Goal: Transaction & Acquisition: Purchase product/service

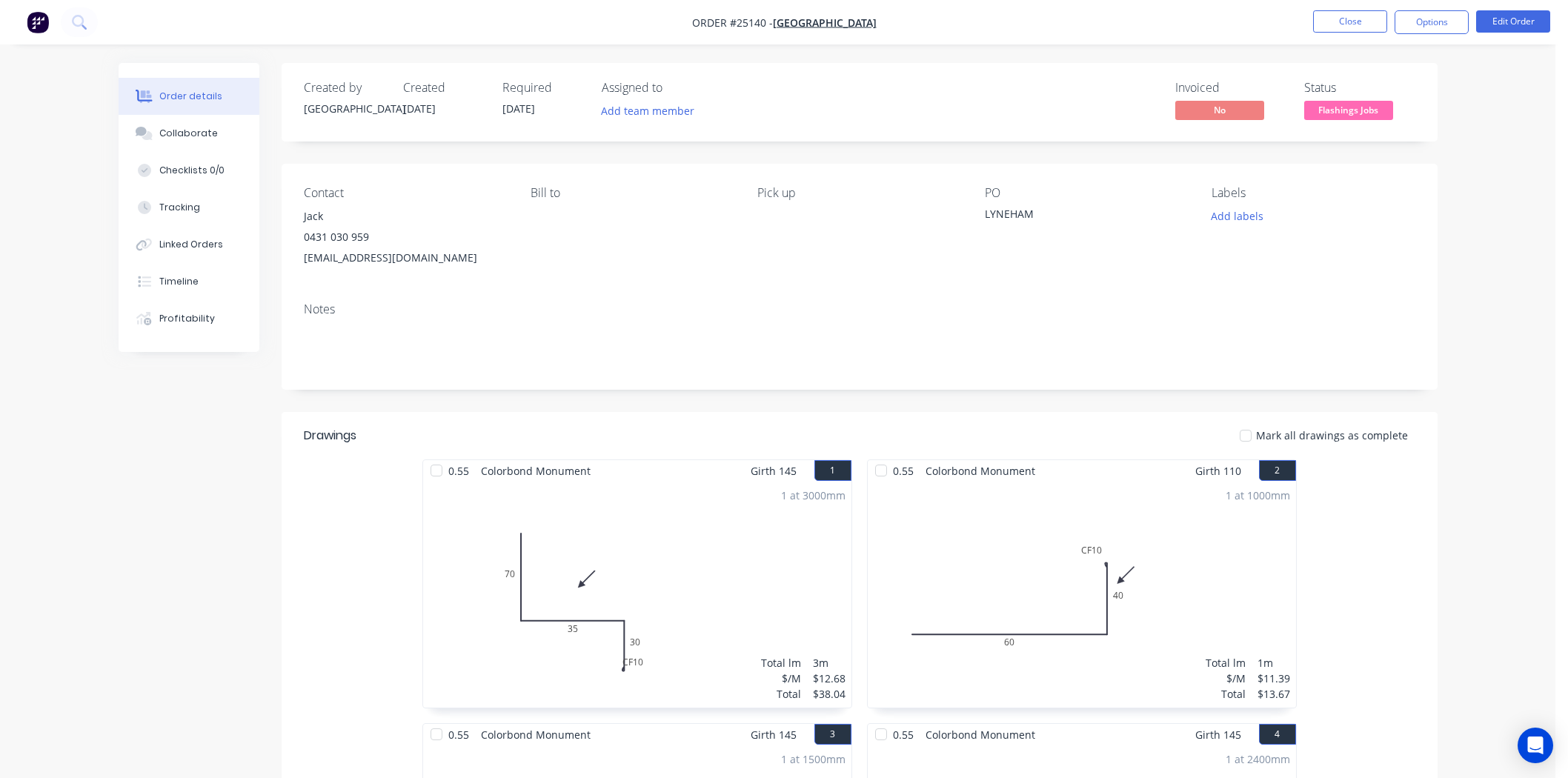
click at [1335, 24] on button "Close" at bounding box center [1350, 21] width 74 height 22
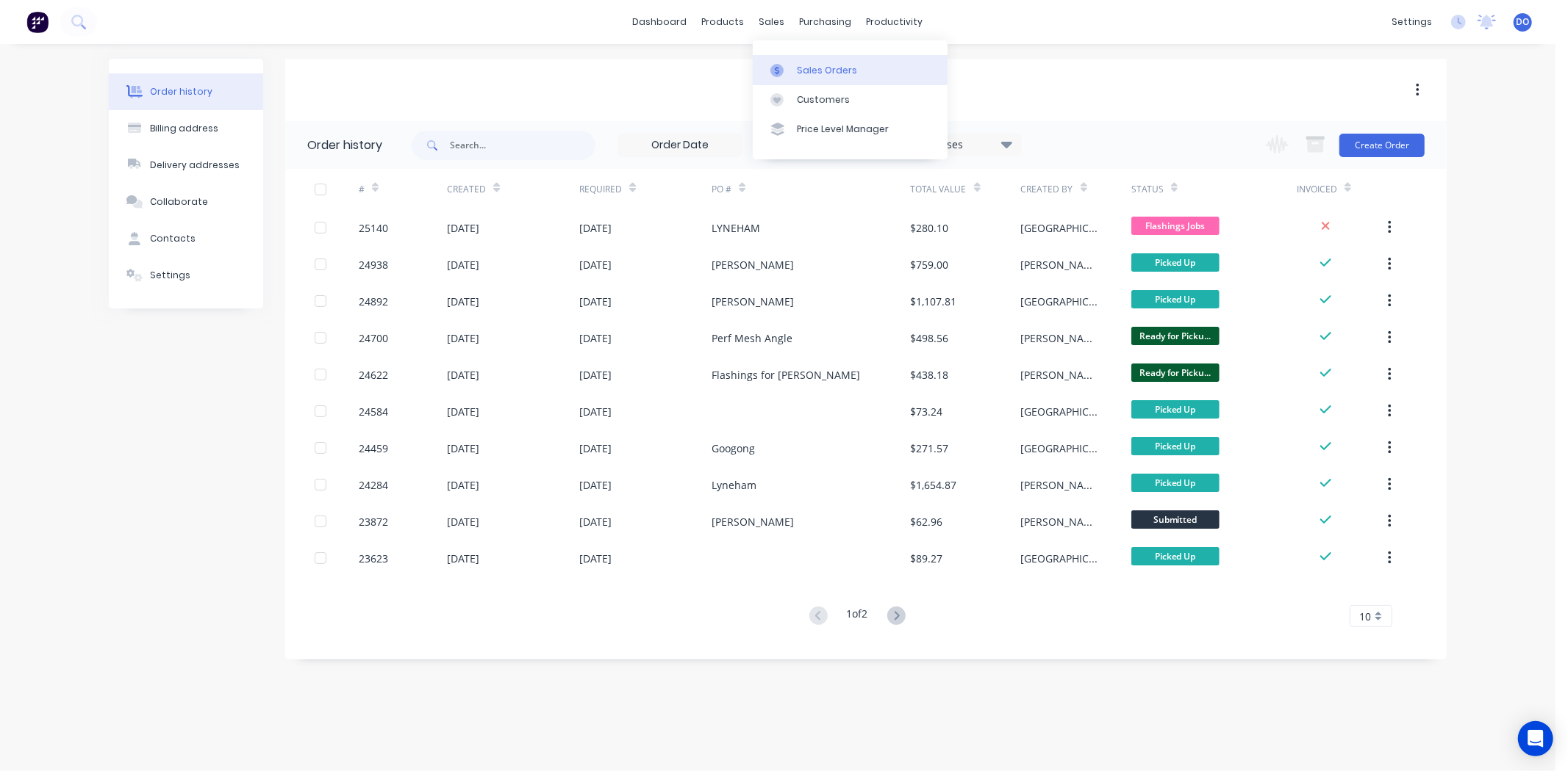
click at [805, 70] on div "Sales Orders" at bounding box center [826, 70] width 61 height 13
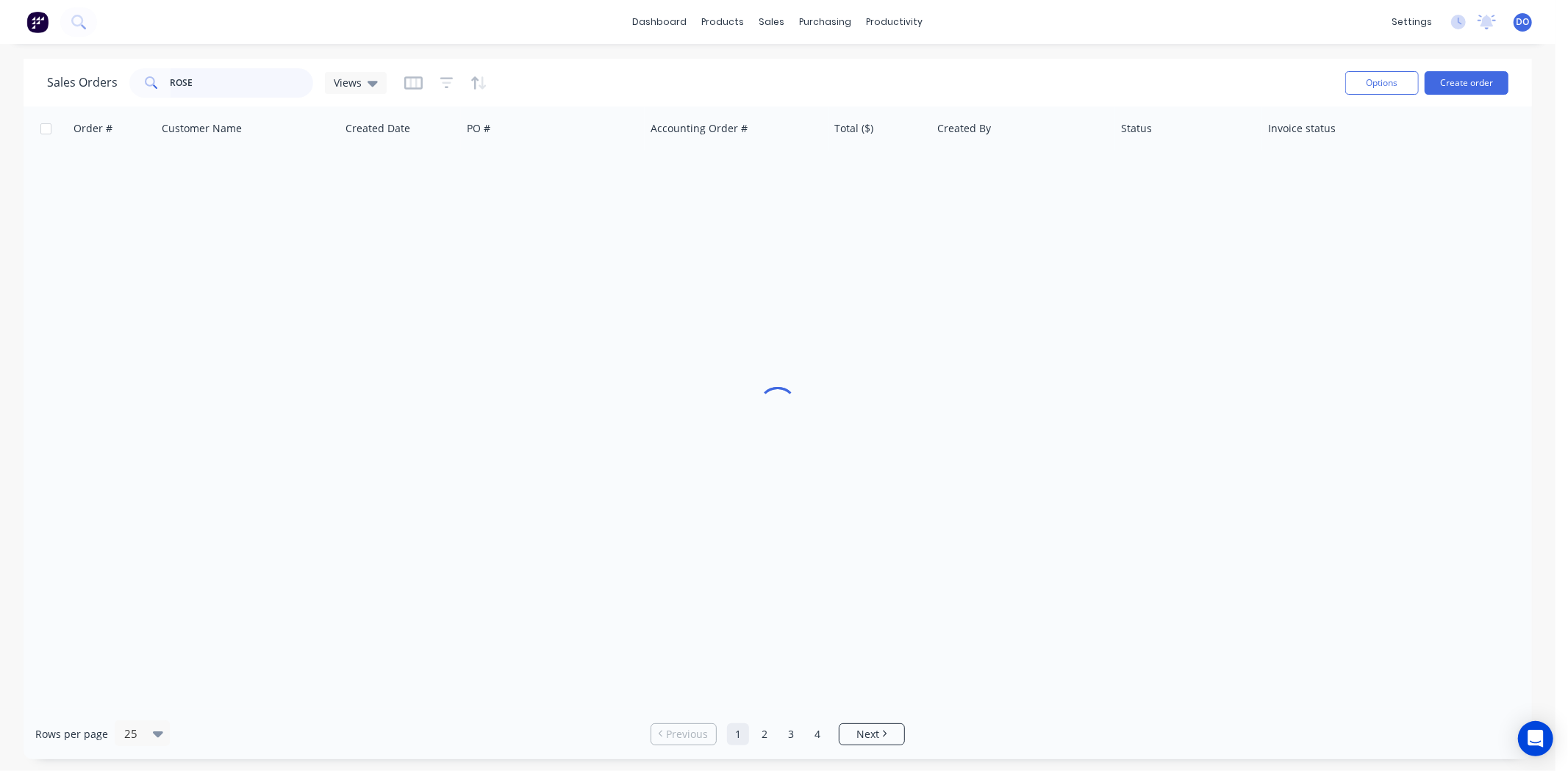
click at [240, 70] on input "ROSE" at bounding box center [242, 83] width 144 height 29
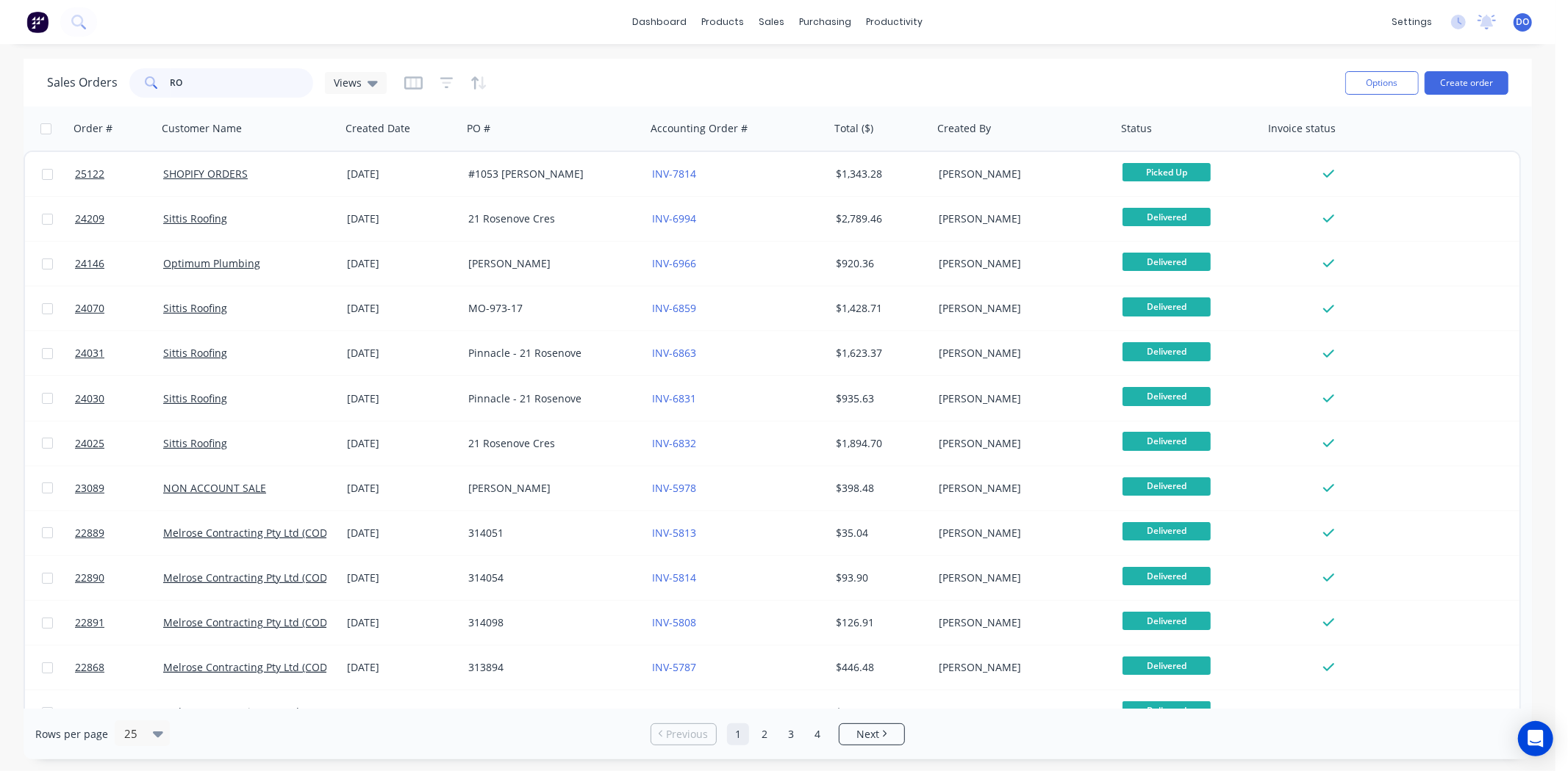
type input "R"
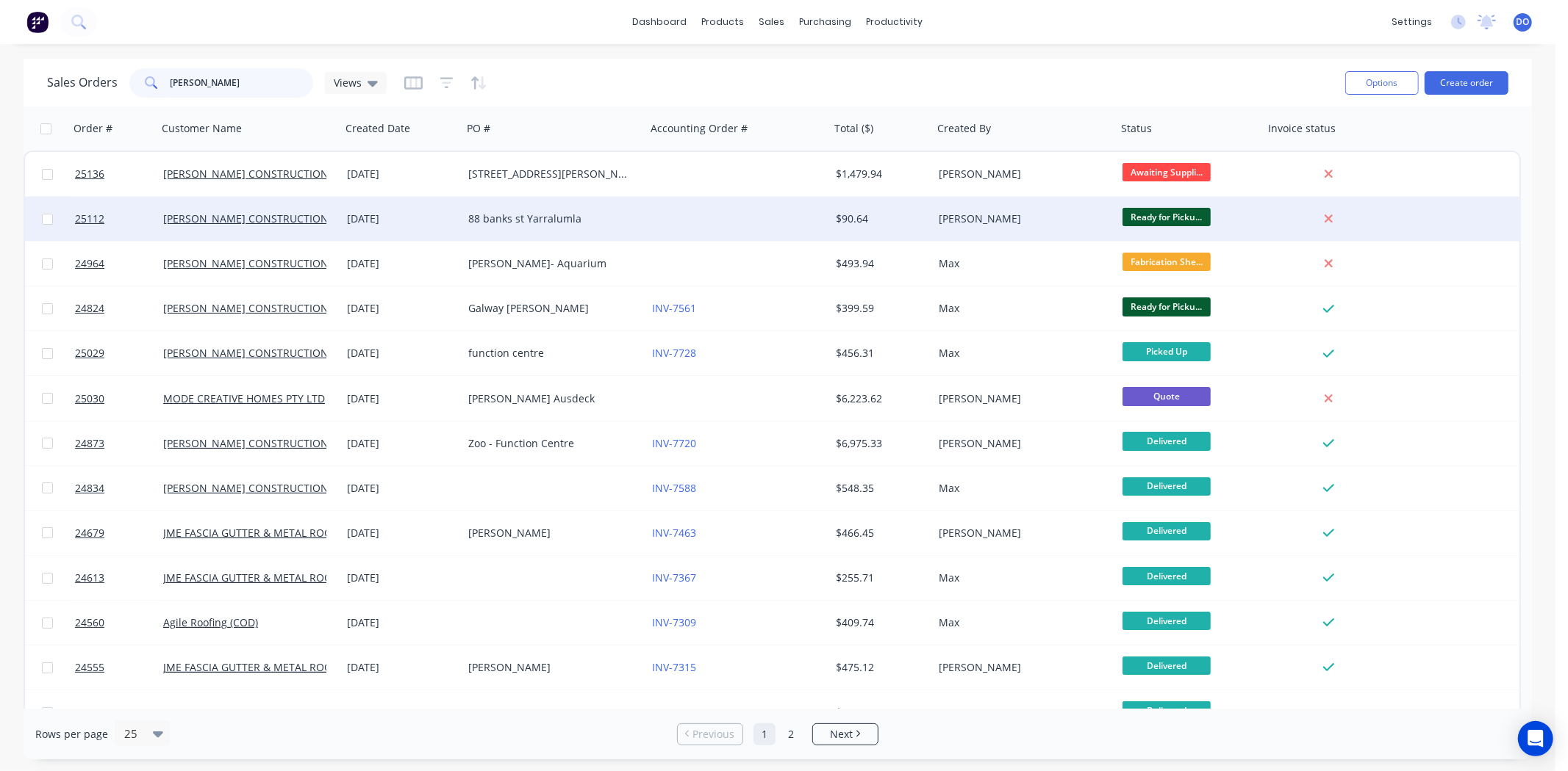
type input "[PERSON_NAME]"
click at [648, 223] on div at bounding box center [738, 219] width 184 height 44
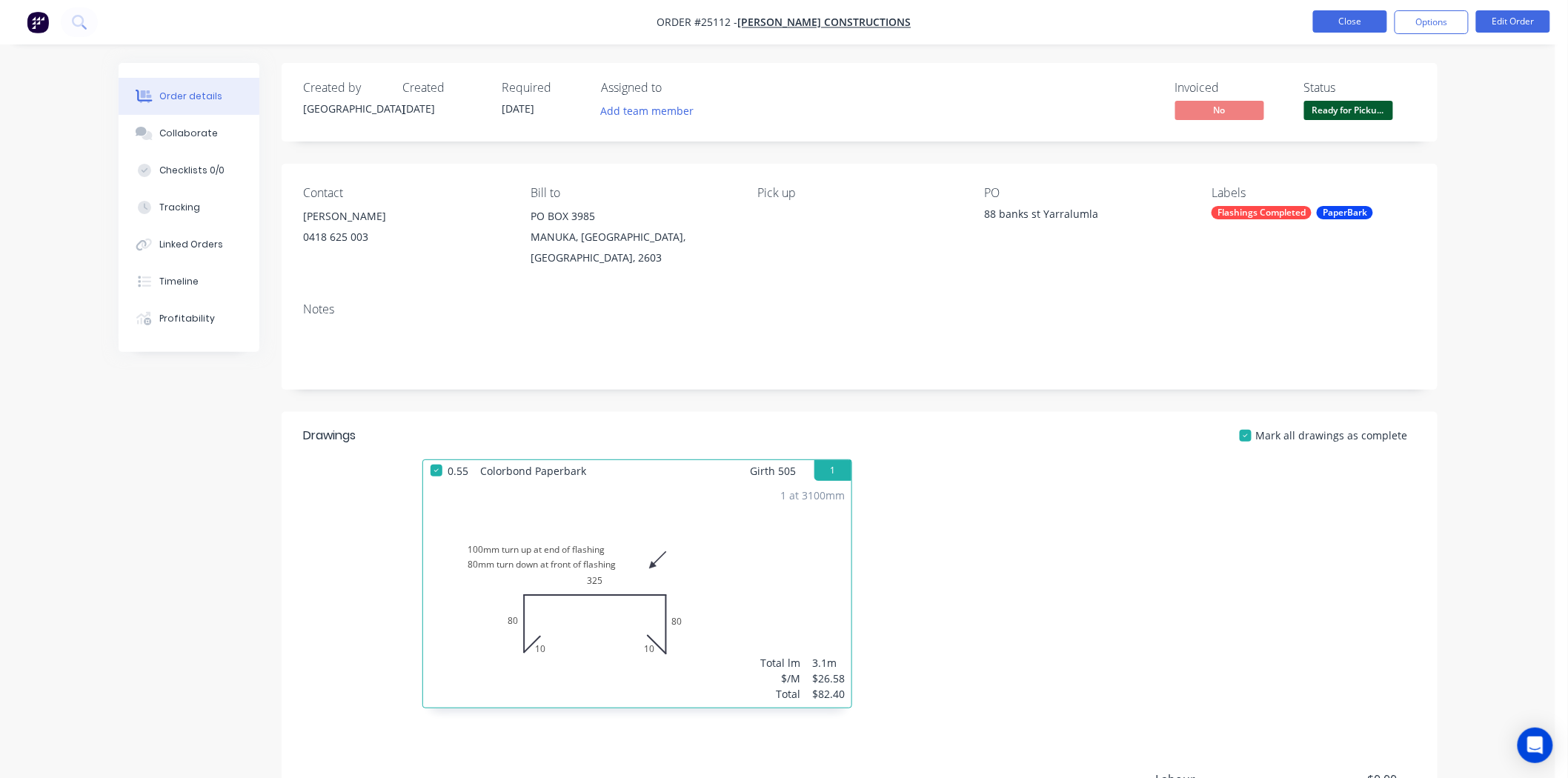
click at [1334, 20] on button "Close" at bounding box center [1350, 21] width 74 height 22
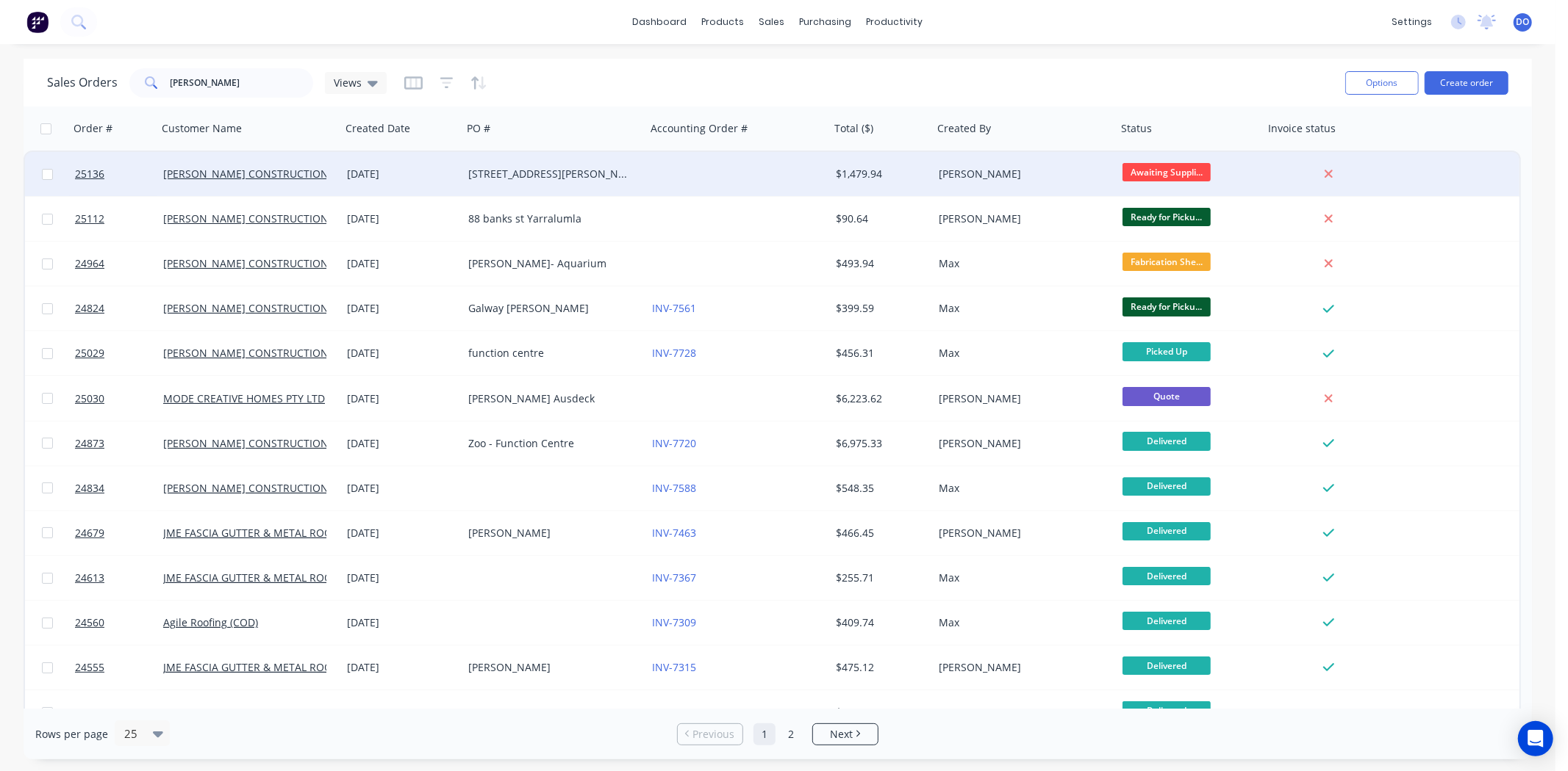
click at [442, 184] on div "[DATE]" at bounding box center [402, 174] width 121 height 44
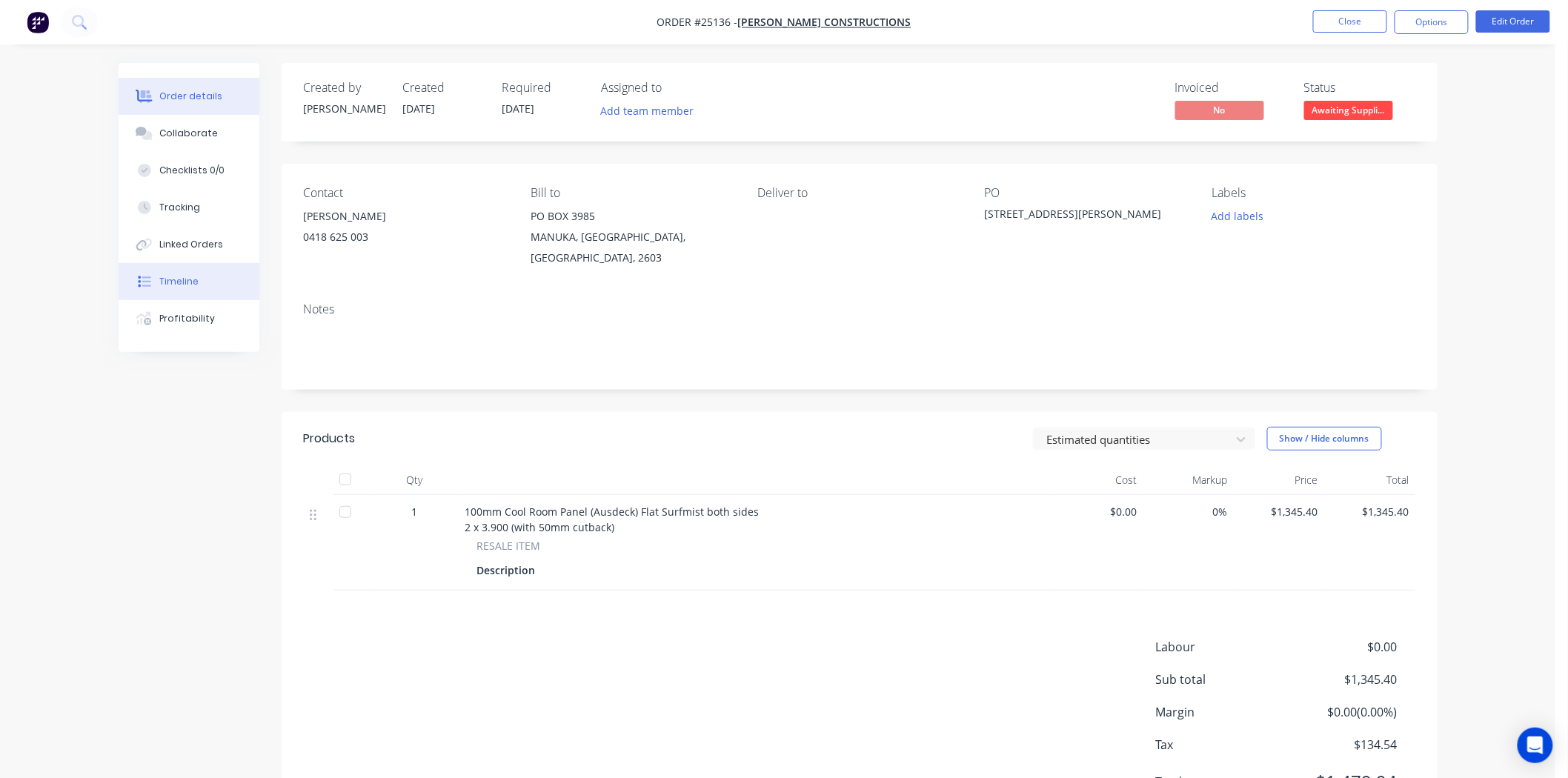
click at [217, 290] on button "Timeline" at bounding box center [189, 282] width 141 height 37
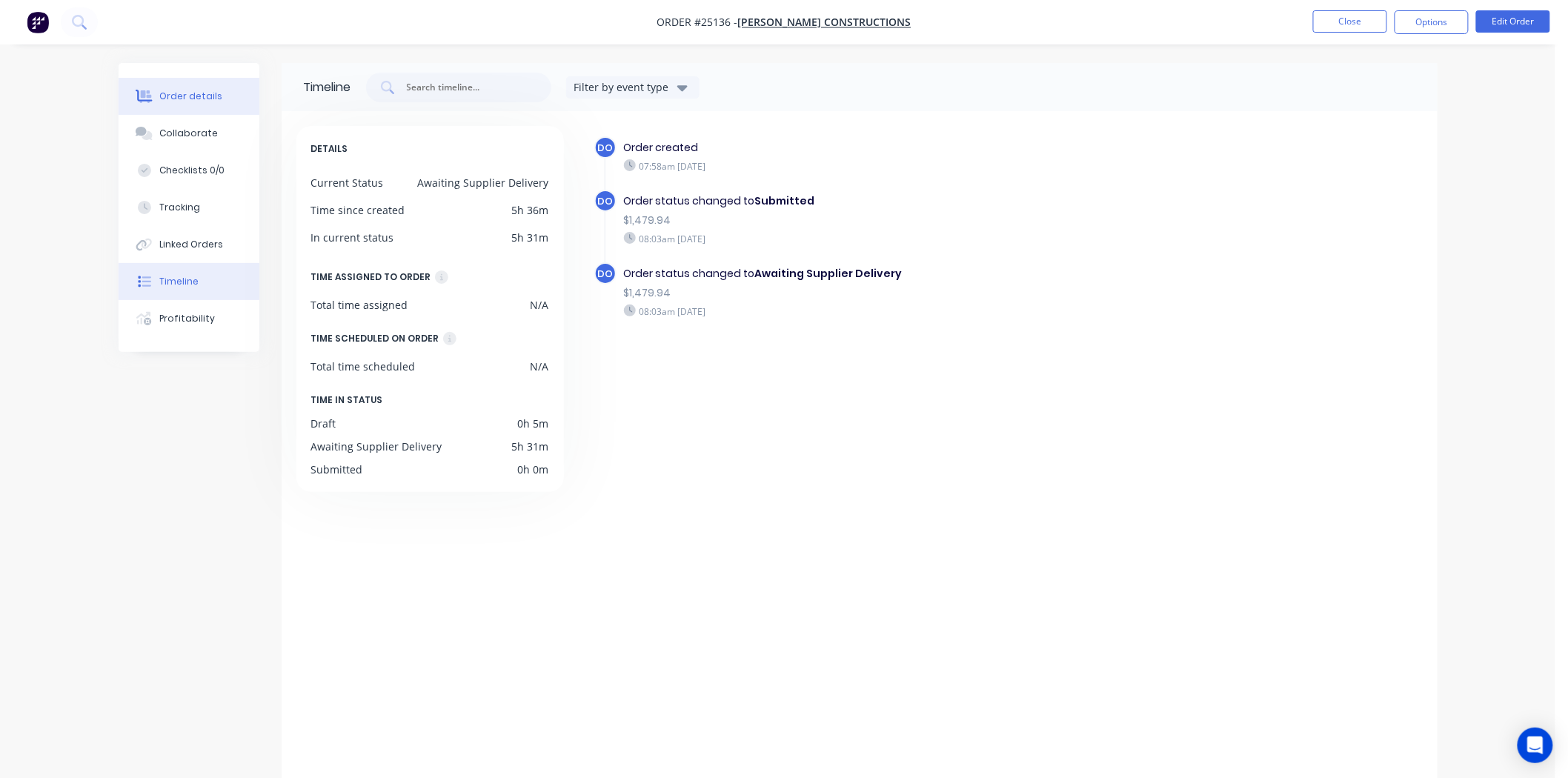
click at [164, 94] on div "Order details" at bounding box center [190, 96] width 63 height 13
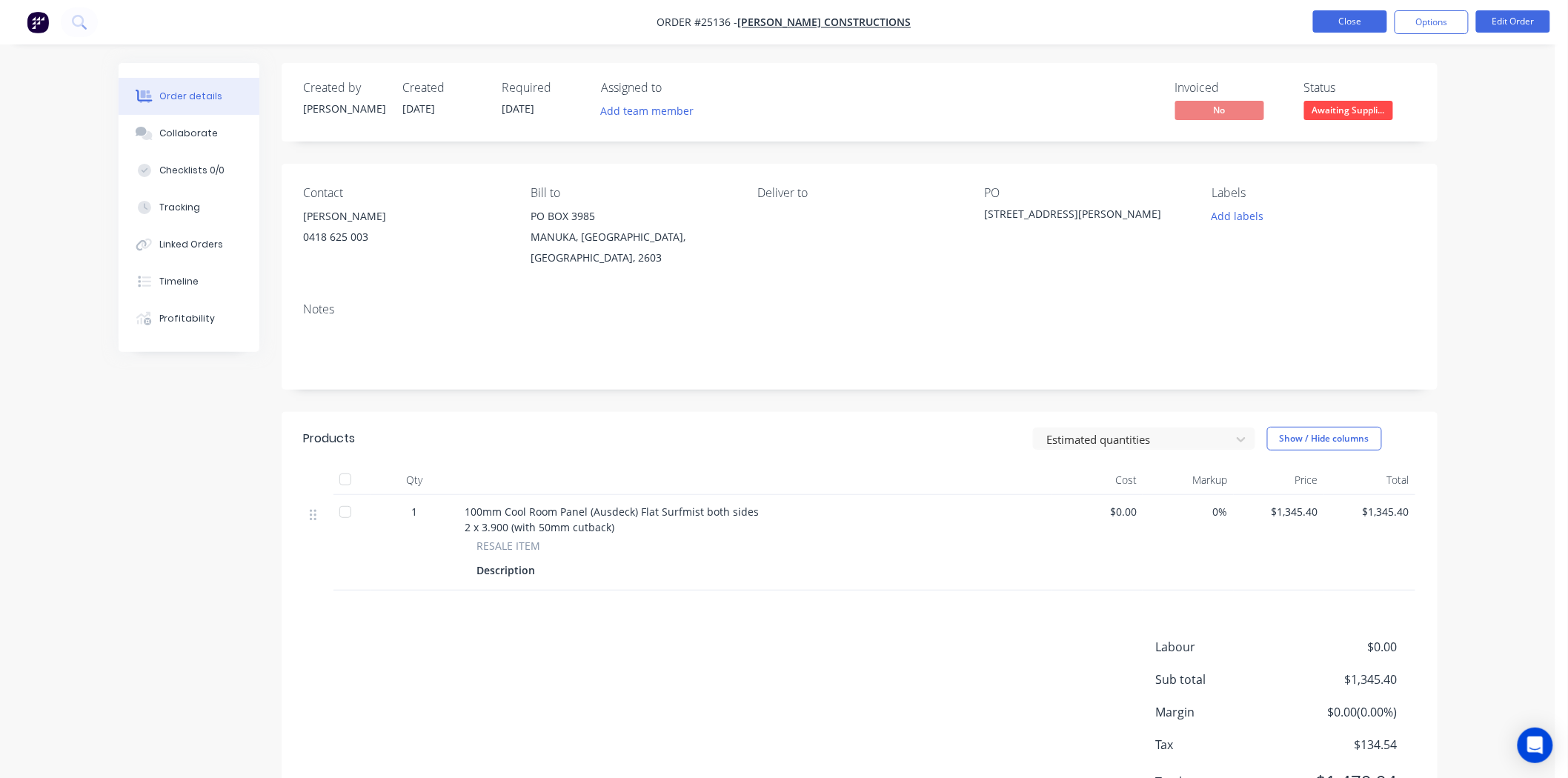
click at [1366, 22] on button "Close" at bounding box center [1350, 21] width 74 height 22
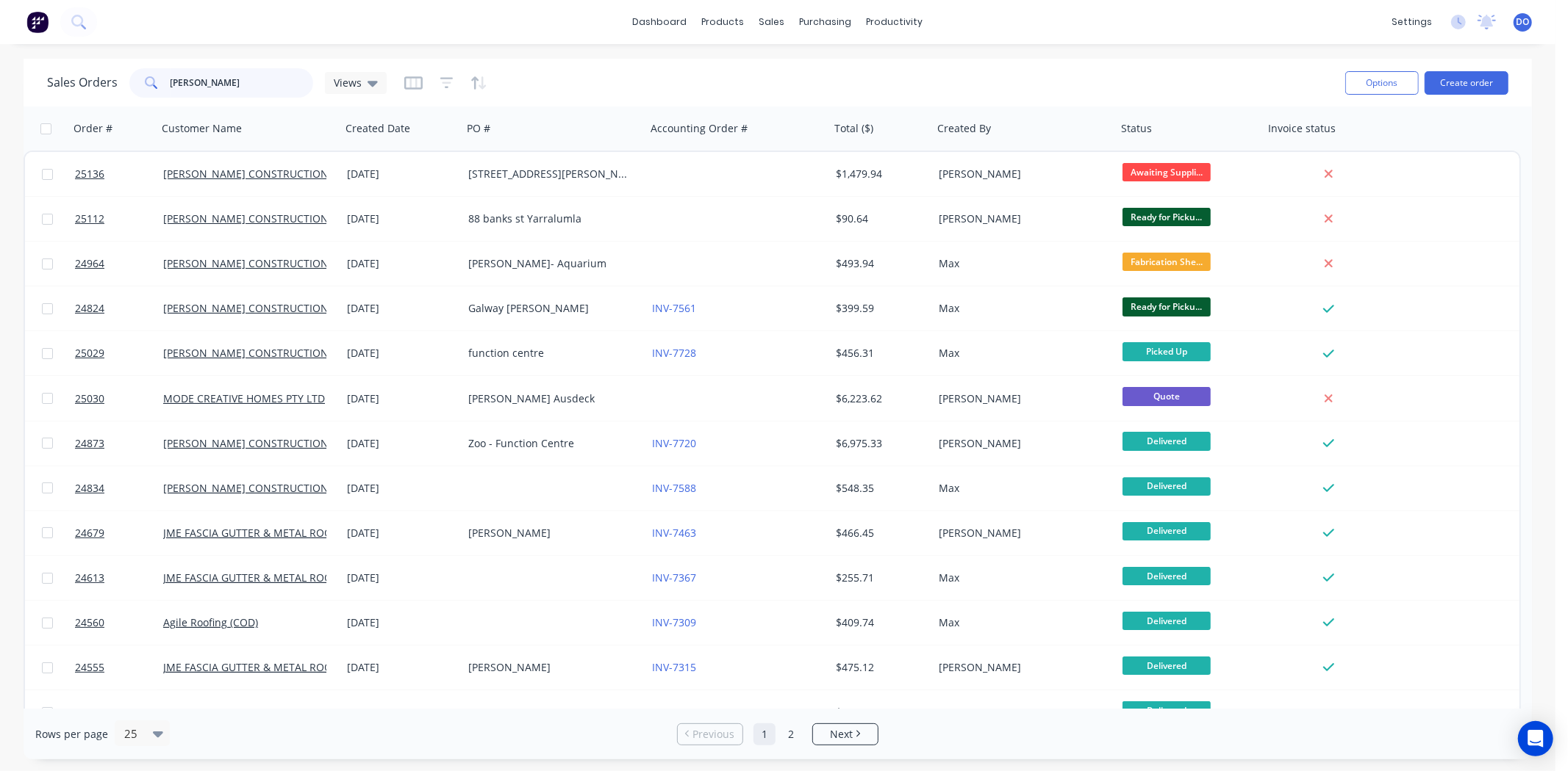
drag, startPoint x: 218, startPoint y: 83, endPoint x: 144, endPoint y: 98, distance: 75.5
click at [144, 98] on div "Sales Orders [PERSON_NAME] Views" at bounding box center [690, 82] width 1286 height 36
click at [226, 78] on input "[PERSON_NAME]" at bounding box center [242, 83] width 144 height 29
type input "c"
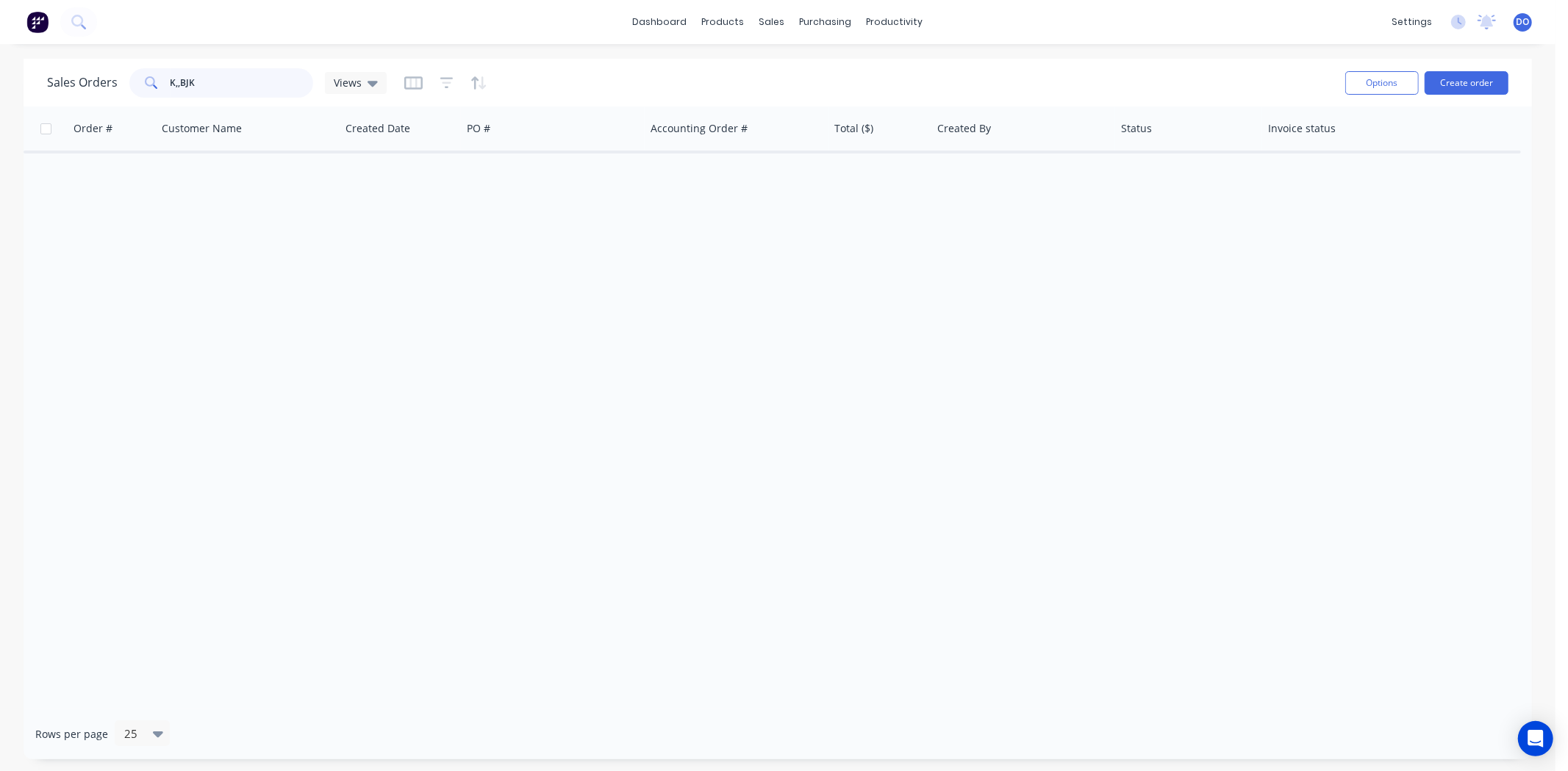
type input "K,,BJK"
drag, startPoint x: 216, startPoint y: 77, endPoint x: 94, endPoint y: 77, distance: 122.0
click at [94, 77] on div "Sales Orders K,,BJK Views" at bounding box center [216, 83] width 340 height 29
type input ","
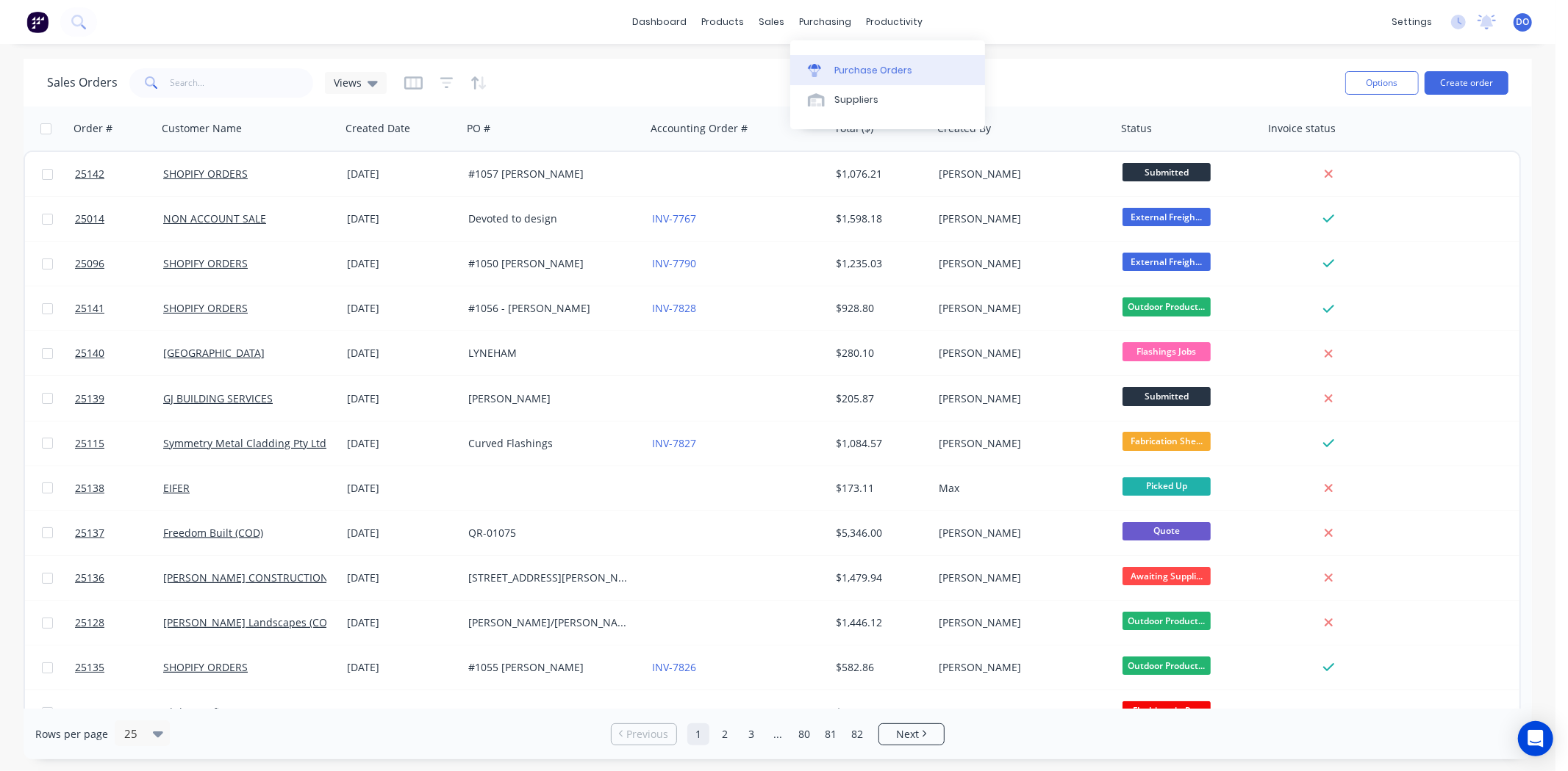
click at [828, 59] on link "Purchase Orders" at bounding box center [887, 69] width 194 height 29
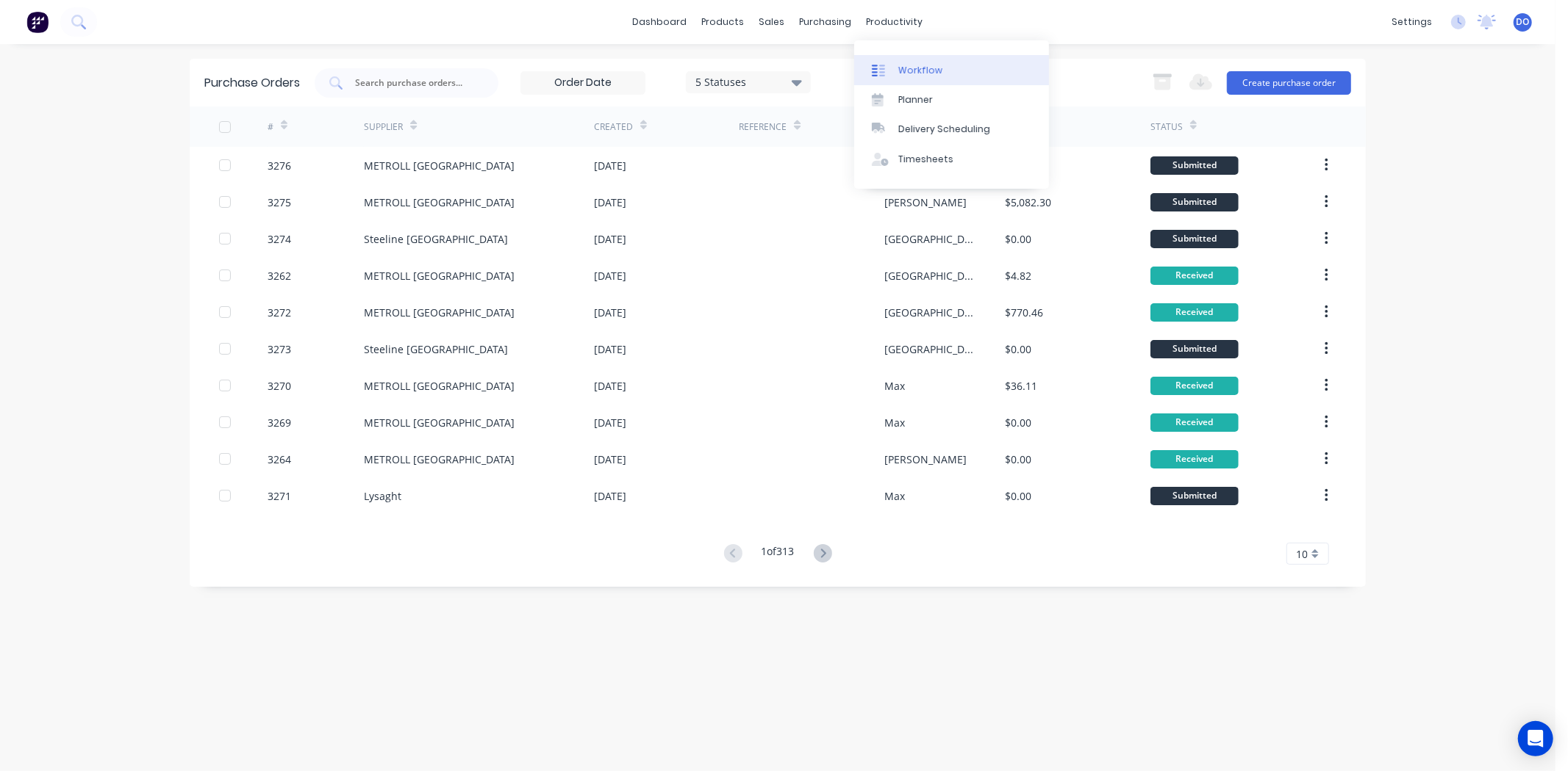
click at [913, 64] on div "Workflow" at bounding box center [920, 70] width 44 height 13
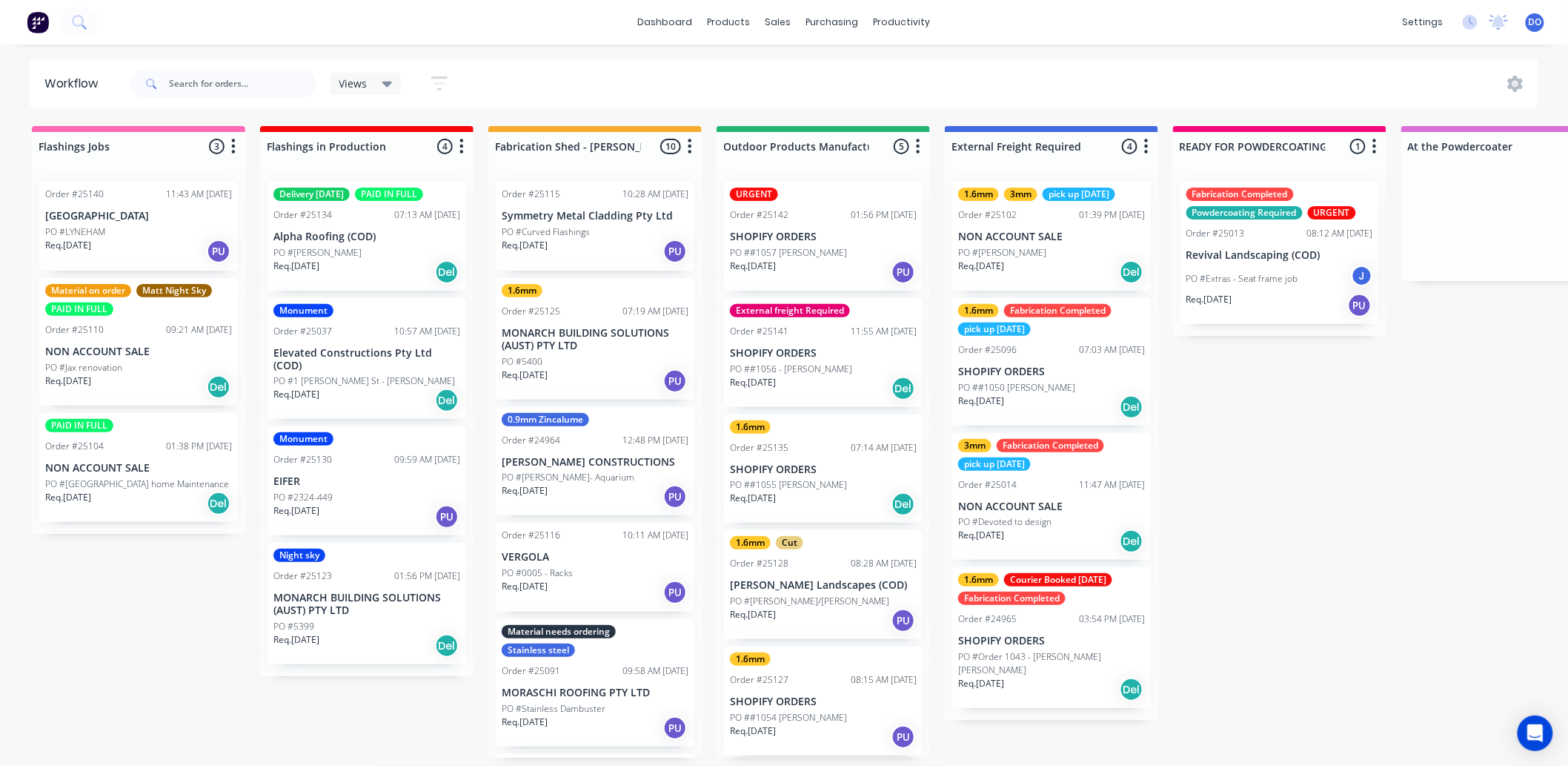
click at [810, 247] on p "PO ##1057 [PERSON_NAME]" at bounding box center [788, 252] width 117 height 13
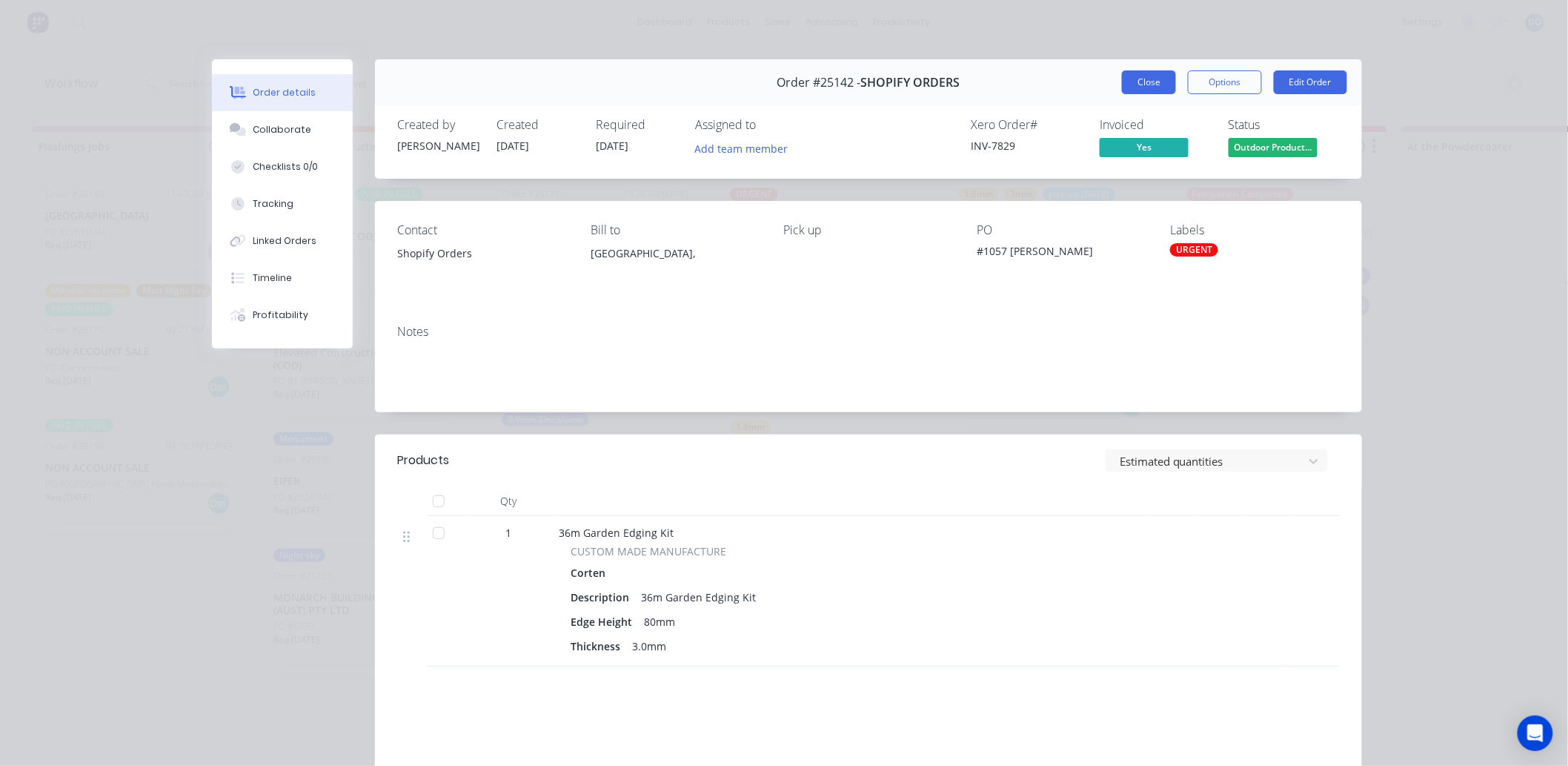
click at [1161, 81] on button "Close" at bounding box center [1149, 82] width 54 height 24
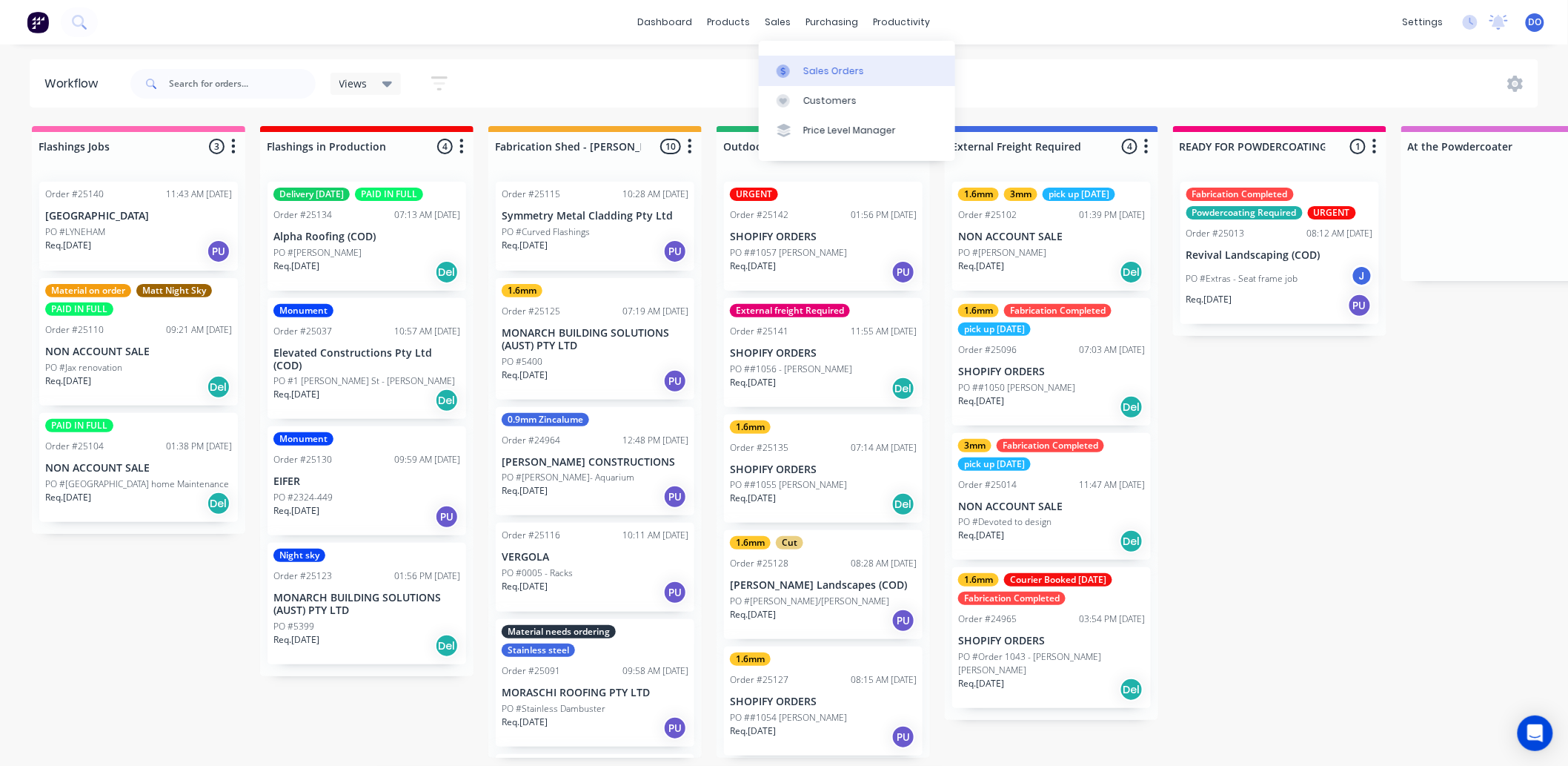
click at [794, 71] on div at bounding box center [787, 71] width 22 height 13
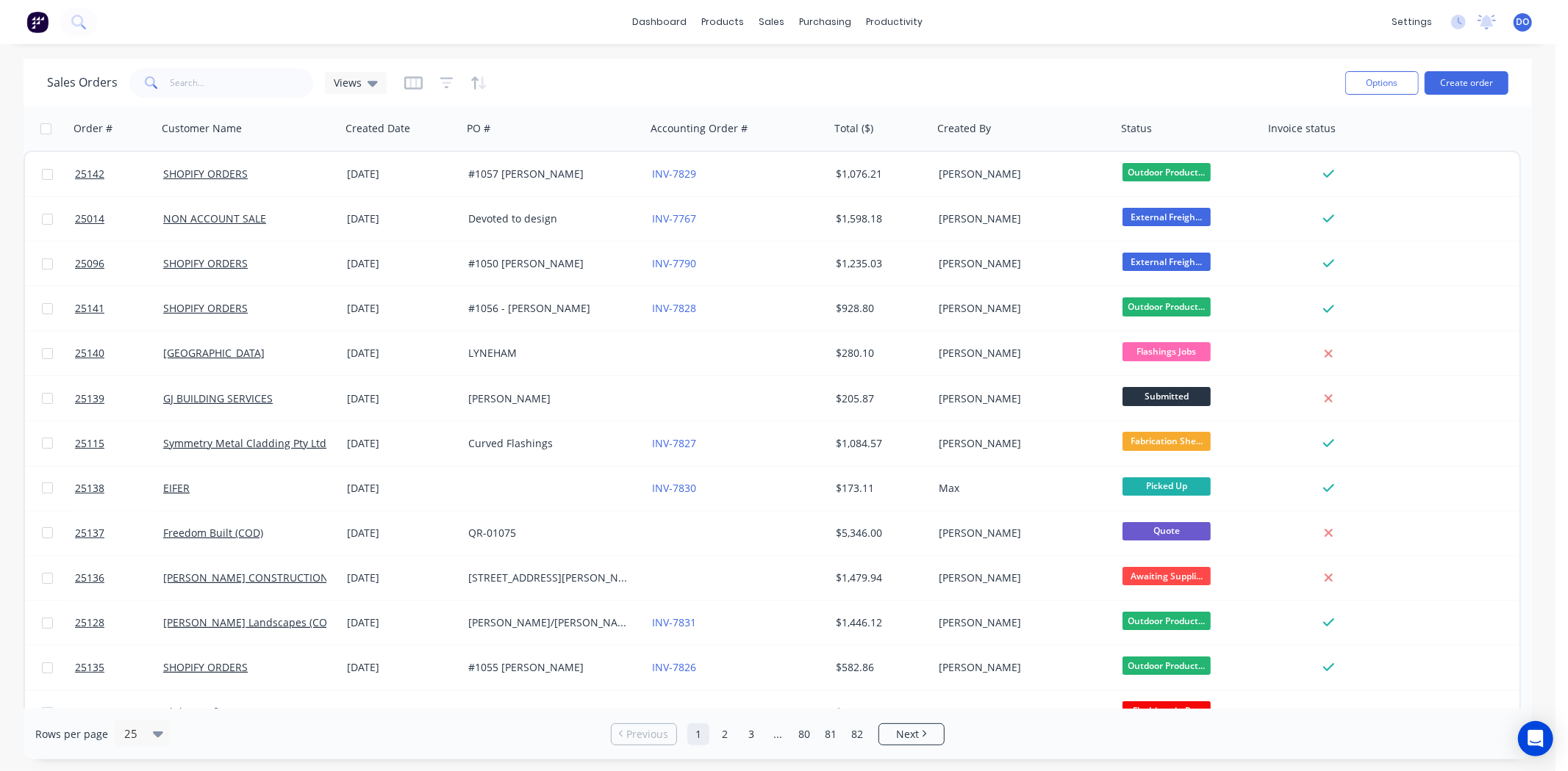
click at [1163, 35] on div "dashboard products sales purchasing productivity dashboard products Product Cat…" at bounding box center [777, 22] width 1555 height 44
click at [1181, 82] on div "Sales Orders Views" at bounding box center [690, 82] width 1286 height 36
click at [817, 69] on div "Sales Orders" at bounding box center [826, 70] width 61 height 13
click at [794, 68] on link "Sales Orders" at bounding box center [850, 69] width 194 height 29
click at [1169, 70] on div "Sales Orders Views" at bounding box center [690, 82] width 1286 height 36
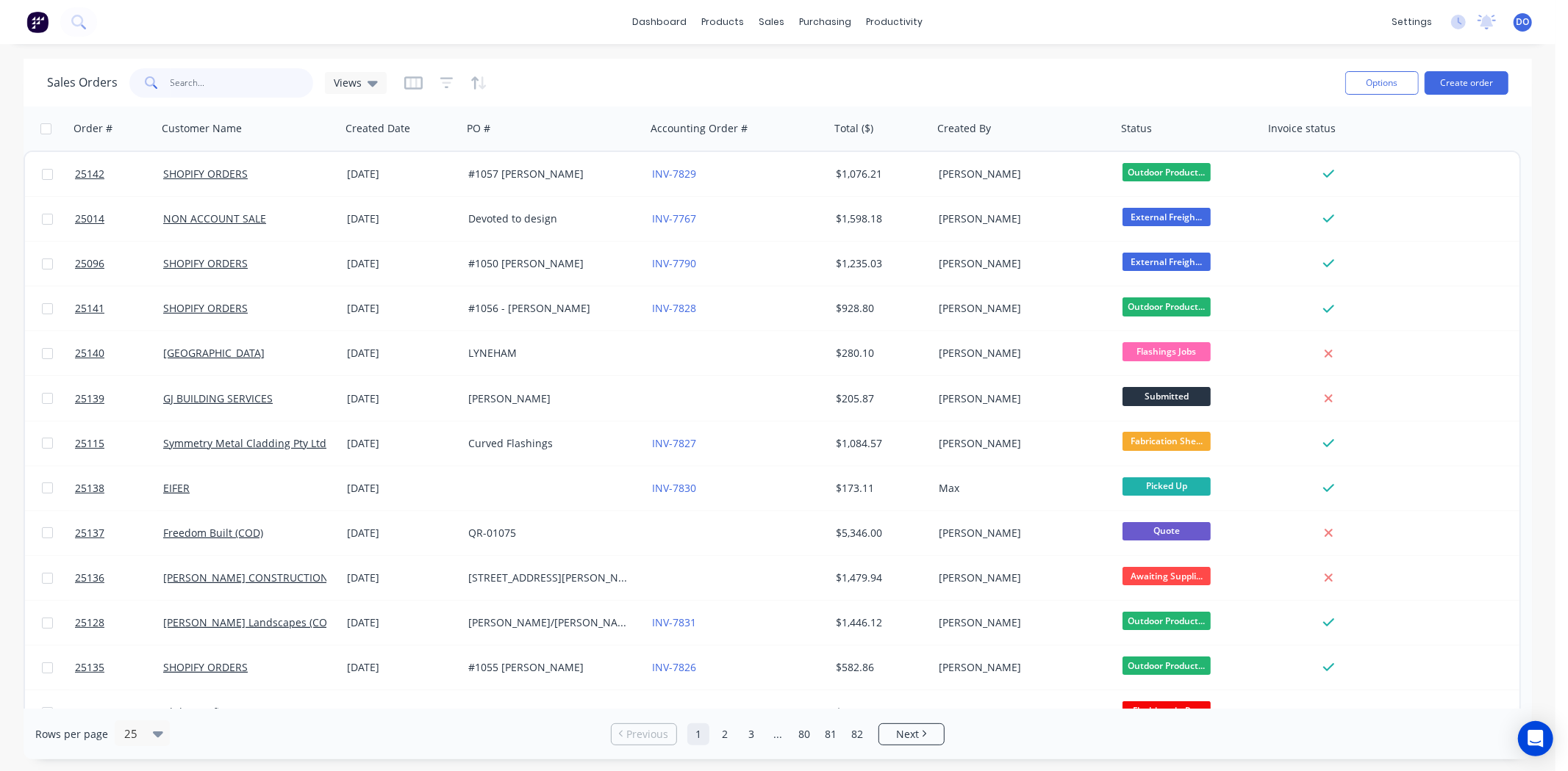
click at [230, 78] on input "text" at bounding box center [242, 83] width 144 height 29
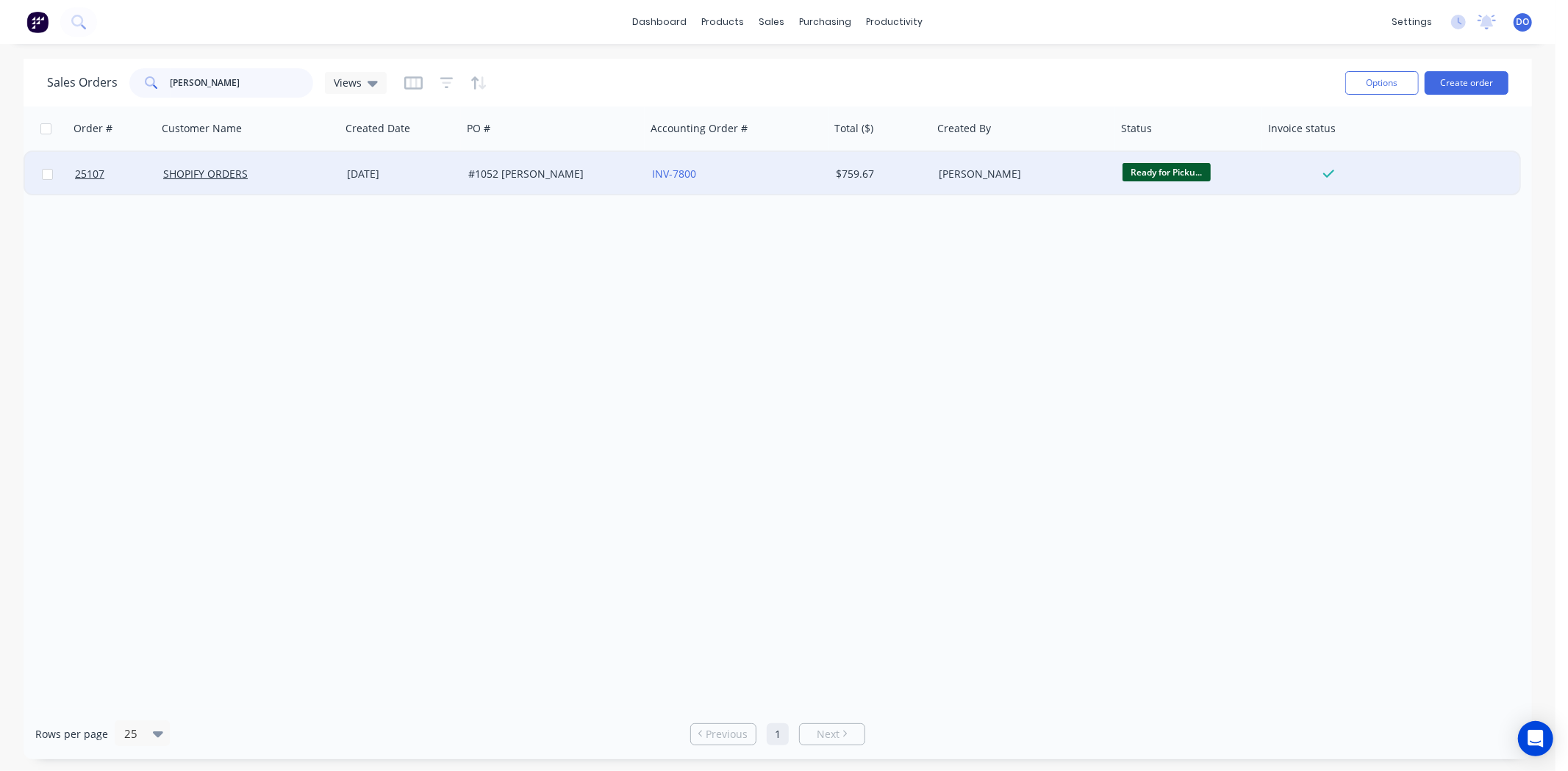
type input "[PERSON_NAME]"
click at [560, 188] on div "#1052 [PERSON_NAME]" at bounding box center [554, 174] width 184 height 44
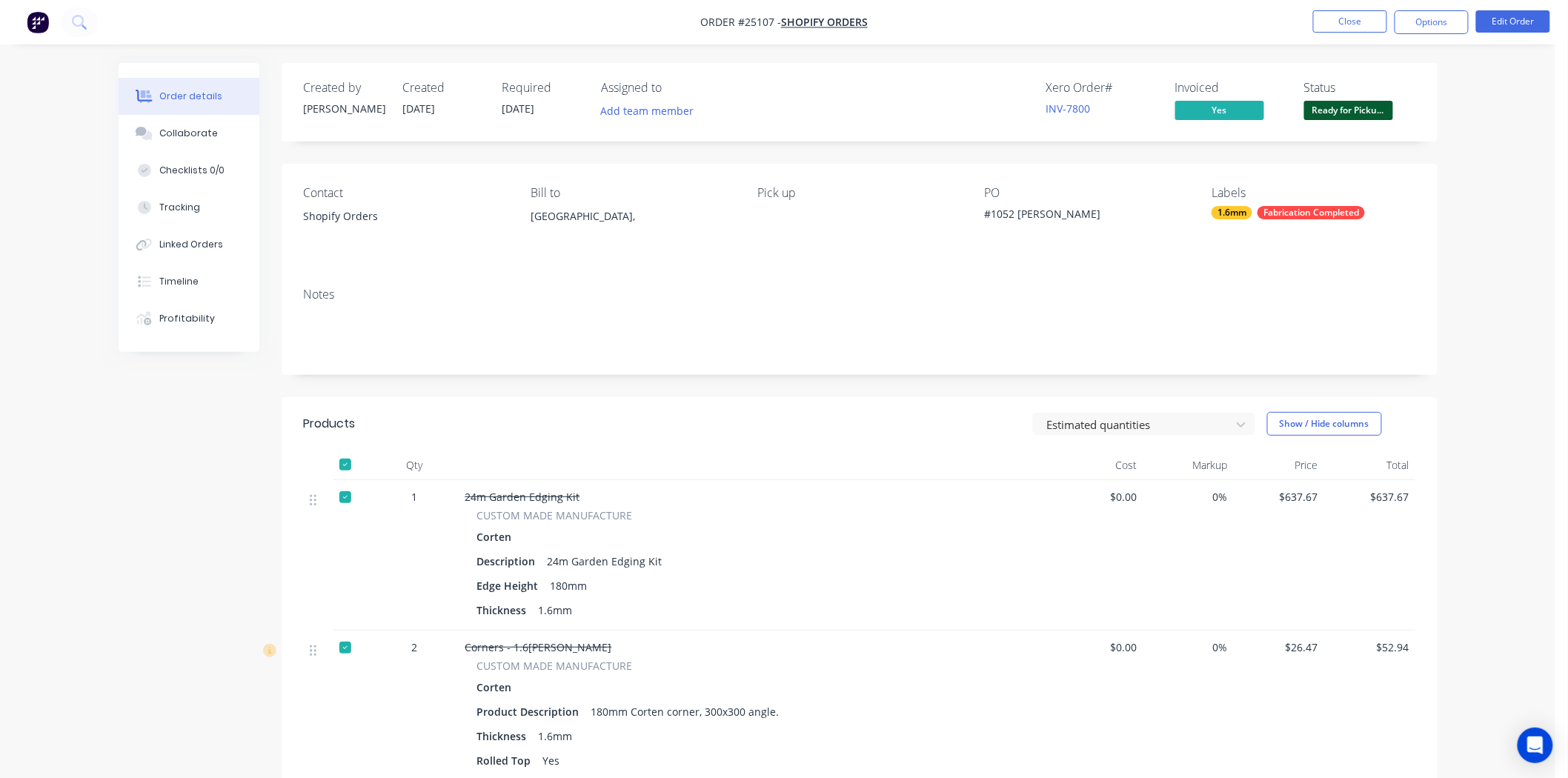
click at [1329, 110] on span "Ready for Picku..." at bounding box center [1348, 110] width 89 height 19
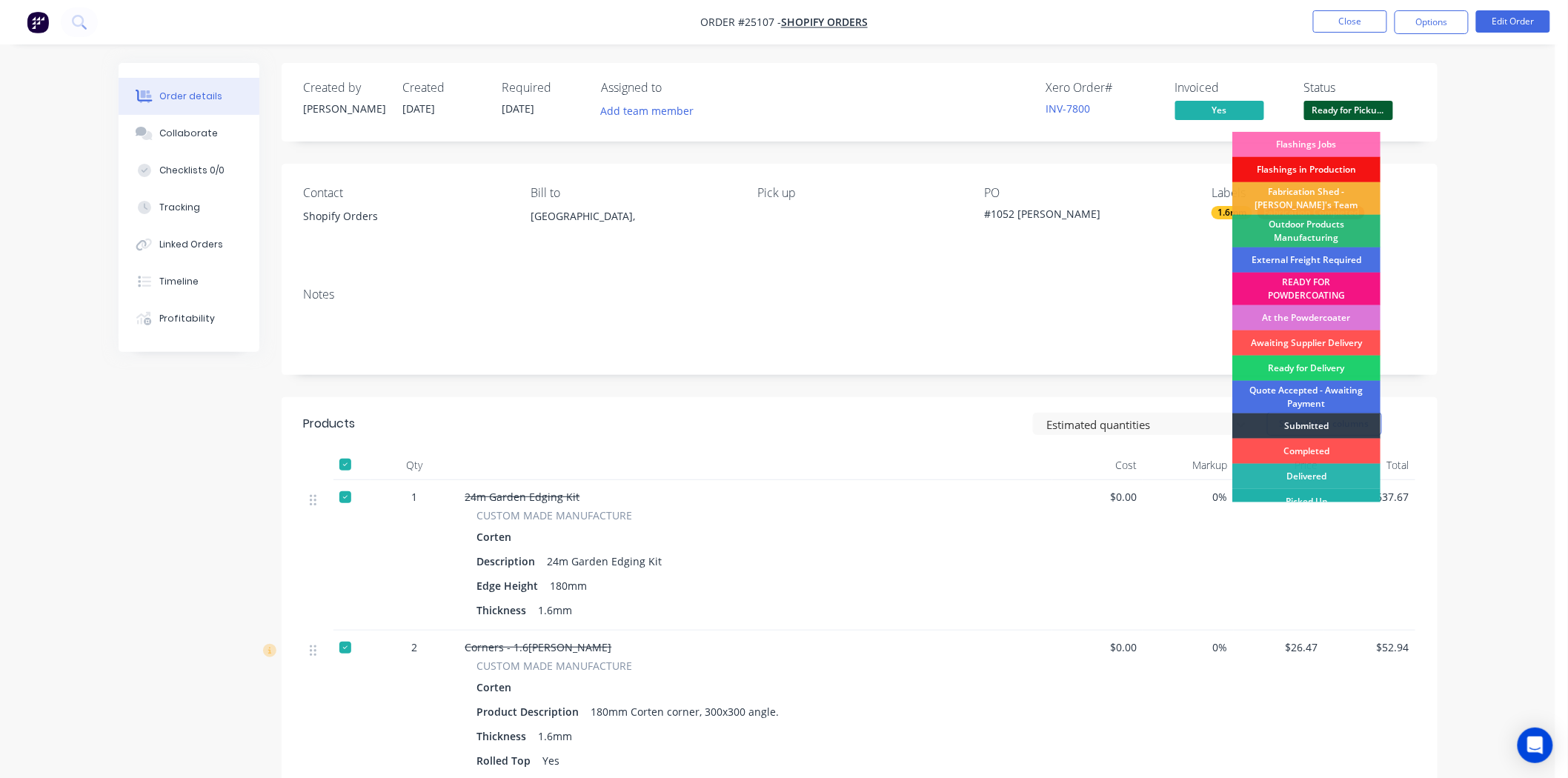
click at [1300, 496] on div "Picked Up" at bounding box center [1307, 501] width 148 height 25
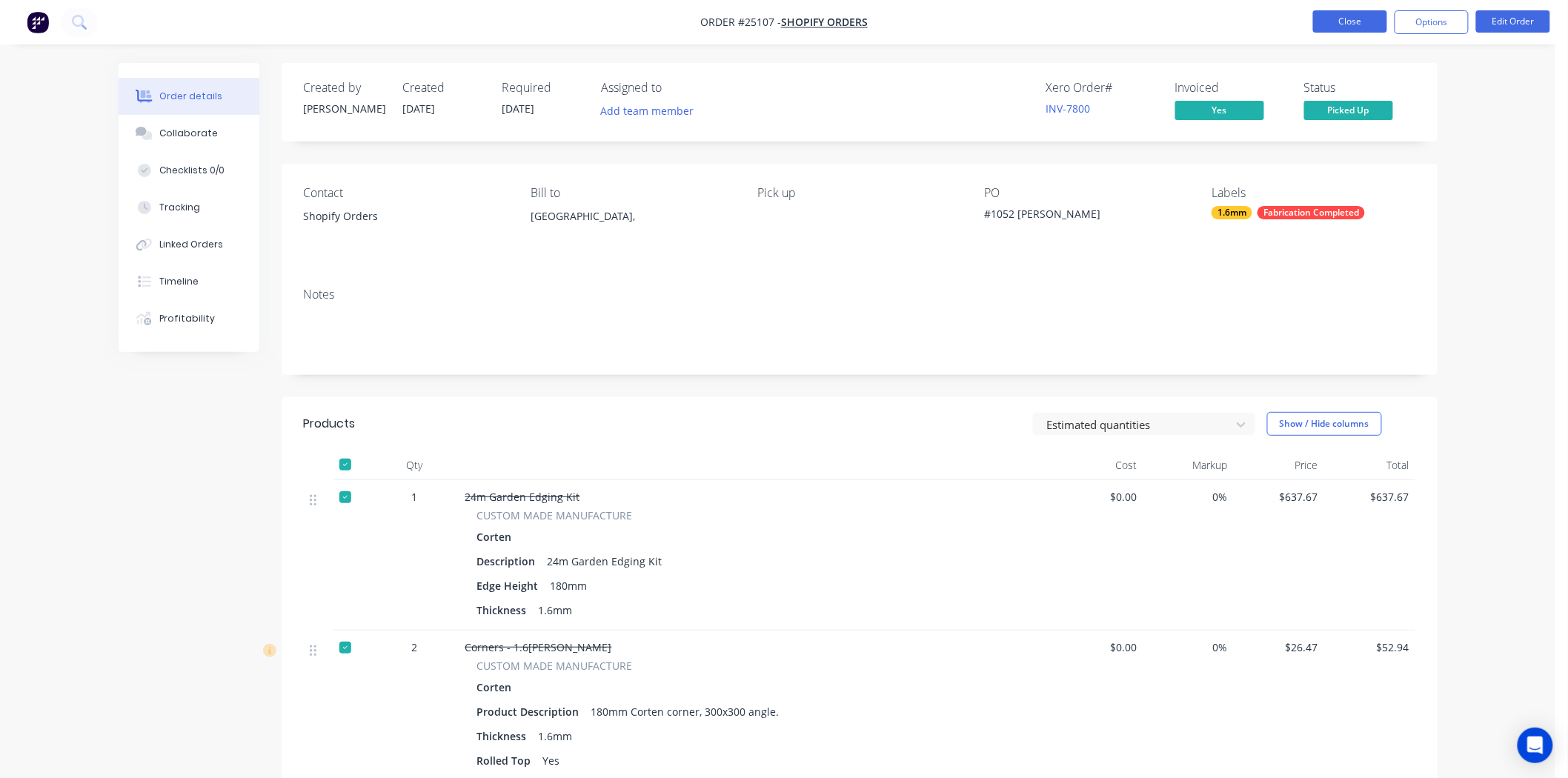
click at [1339, 11] on button "Close" at bounding box center [1350, 21] width 74 height 22
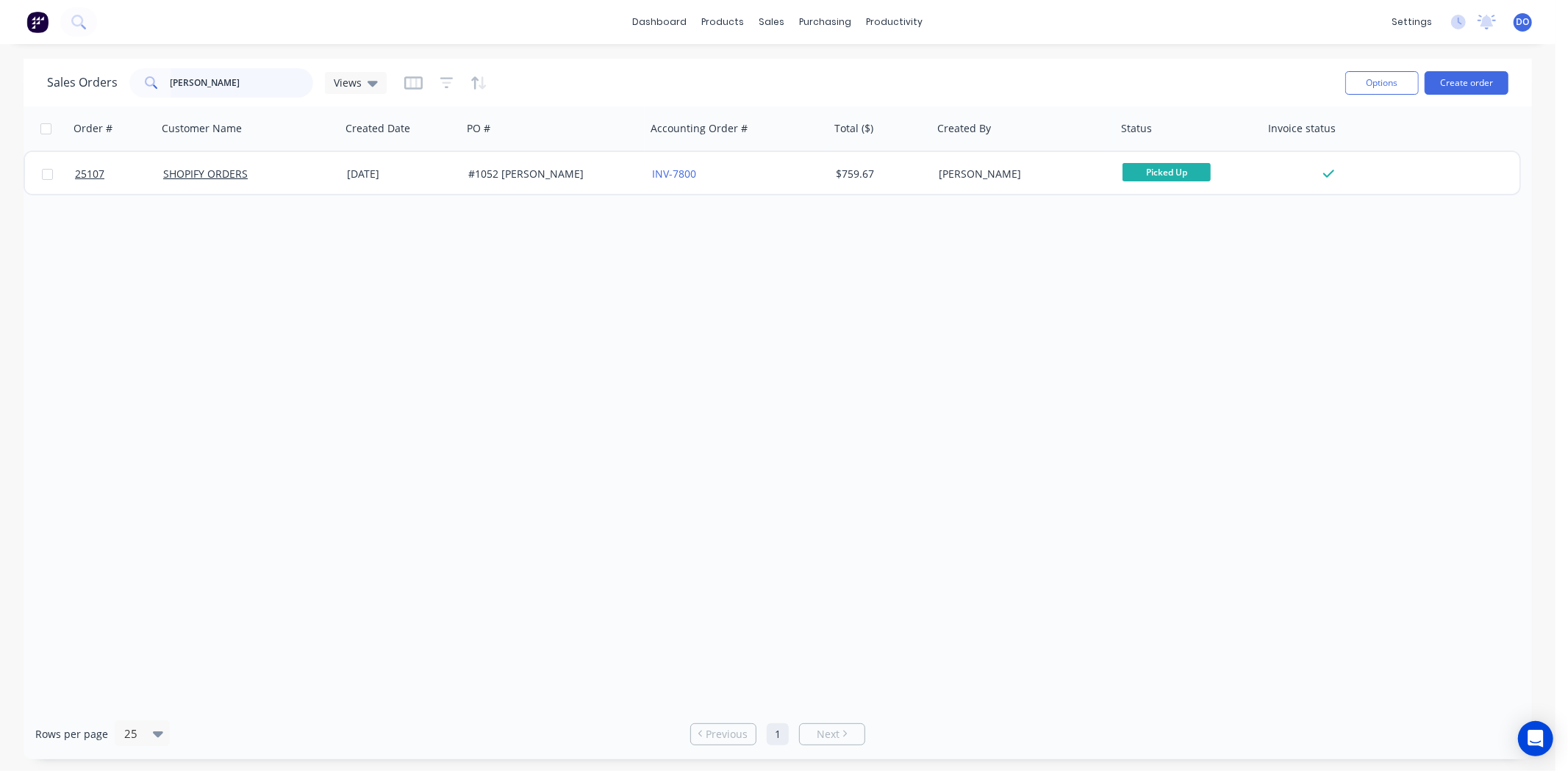
click at [230, 95] on input "[PERSON_NAME]" at bounding box center [242, 83] width 144 height 29
type input "J"
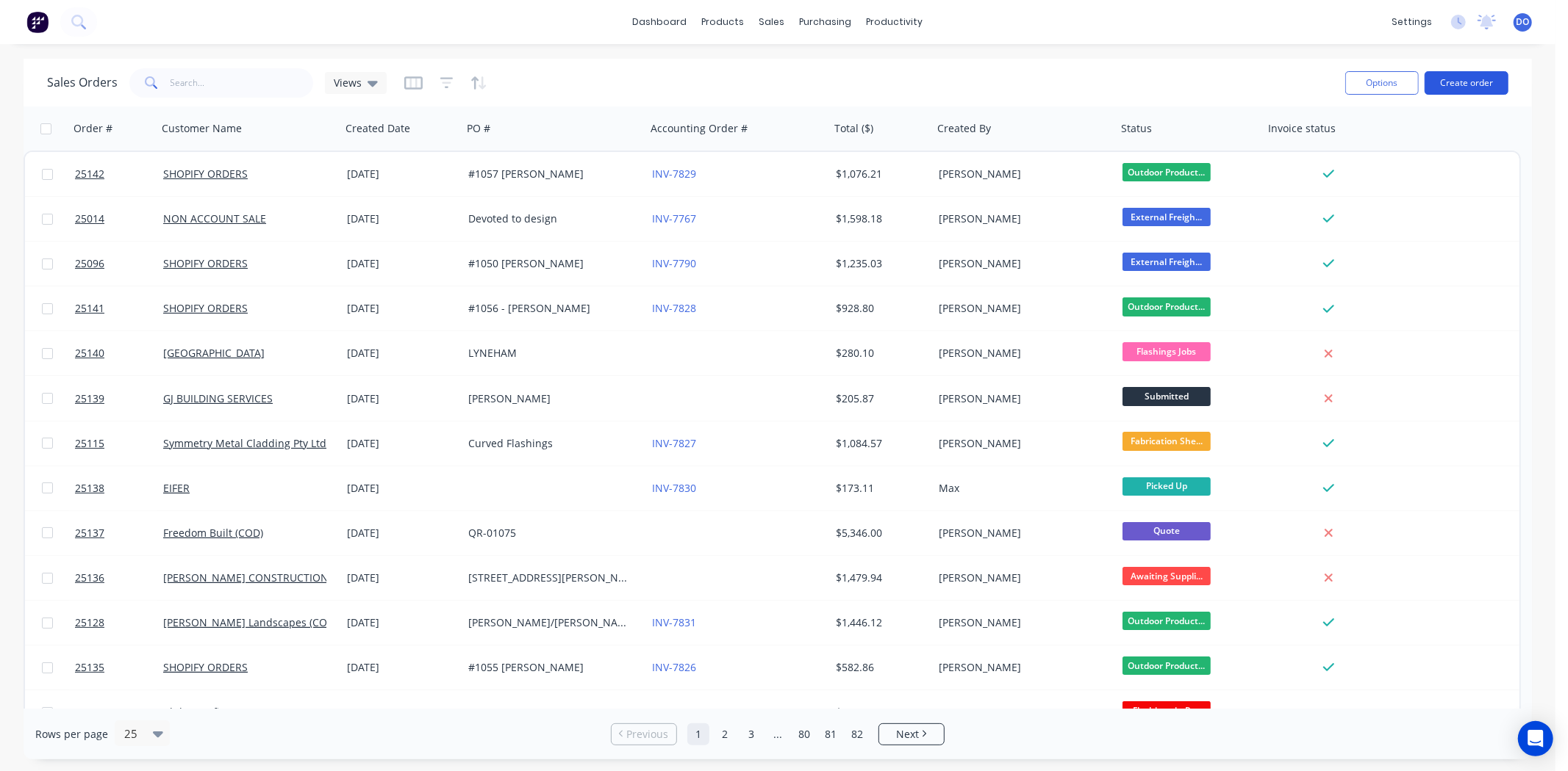
click at [1453, 81] on button "Create order" at bounding box center [1466, 82] width 84 height 23
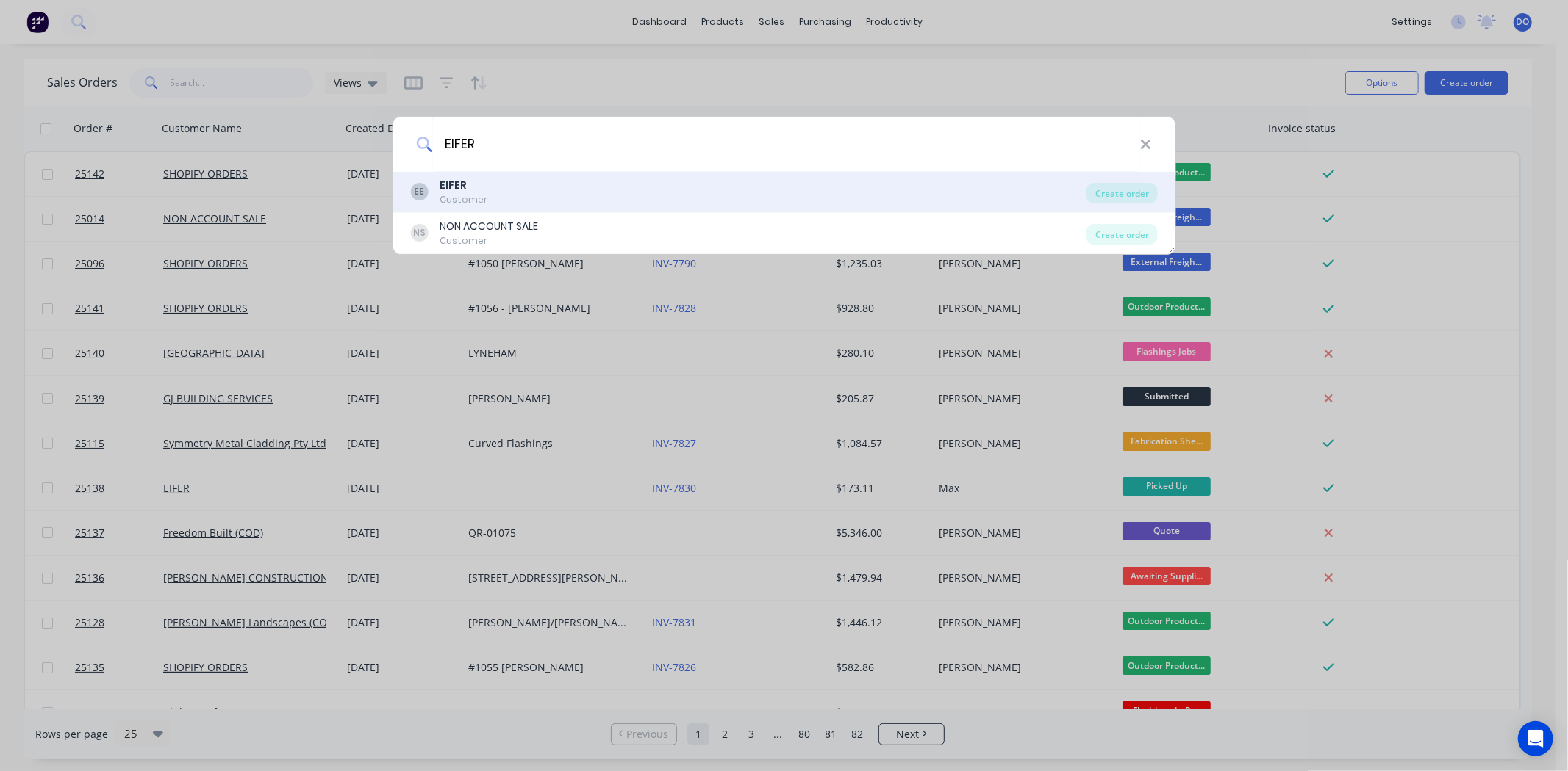
type input "EIFER"
click at [521, 198] on div "EE EIFER Customer" at bounding box center [748, 192] width 676 height 29
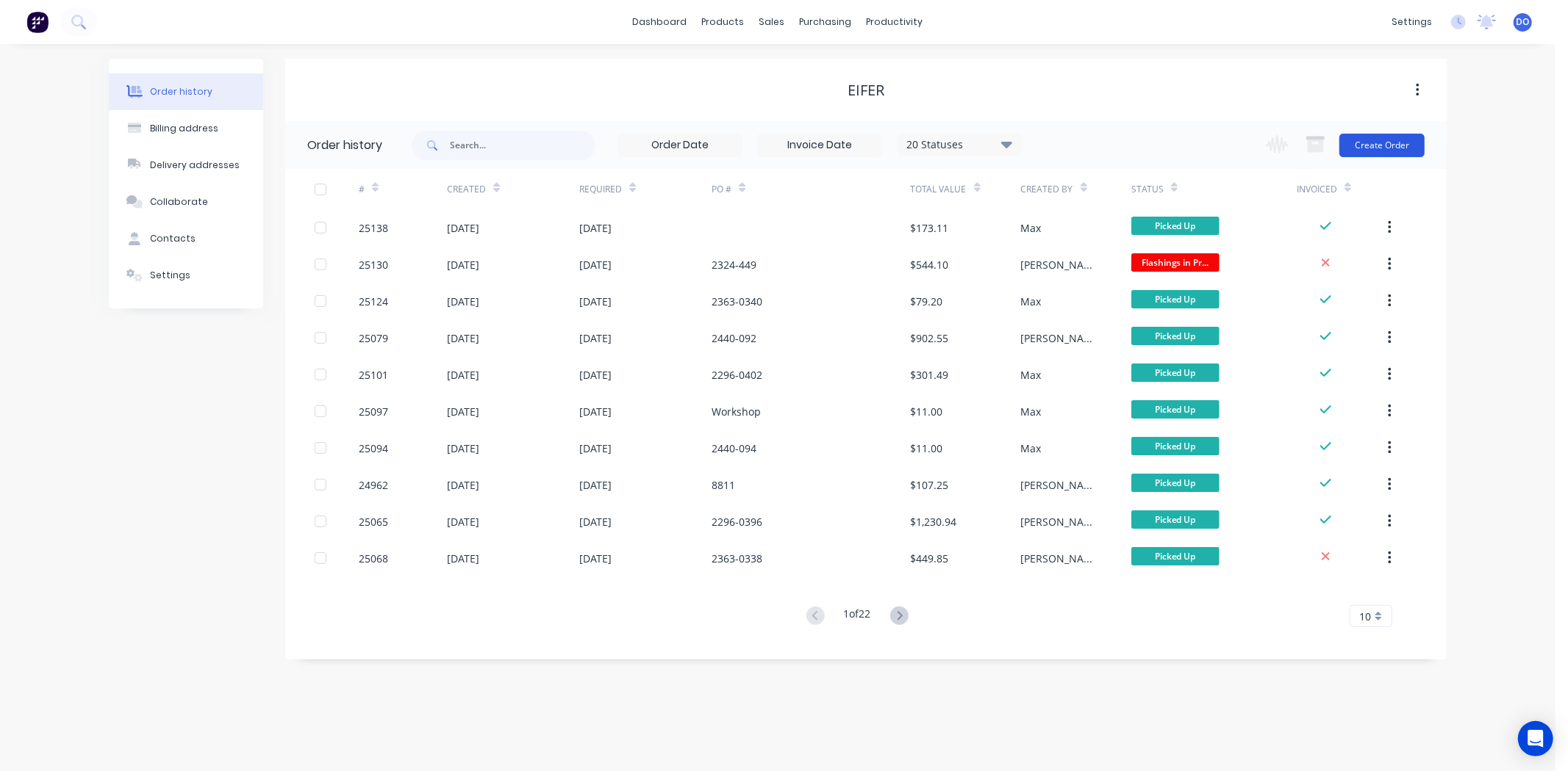
click at [1385, 141] on button "Create Order" at bounding box center [1382, 145] width 86 height 23
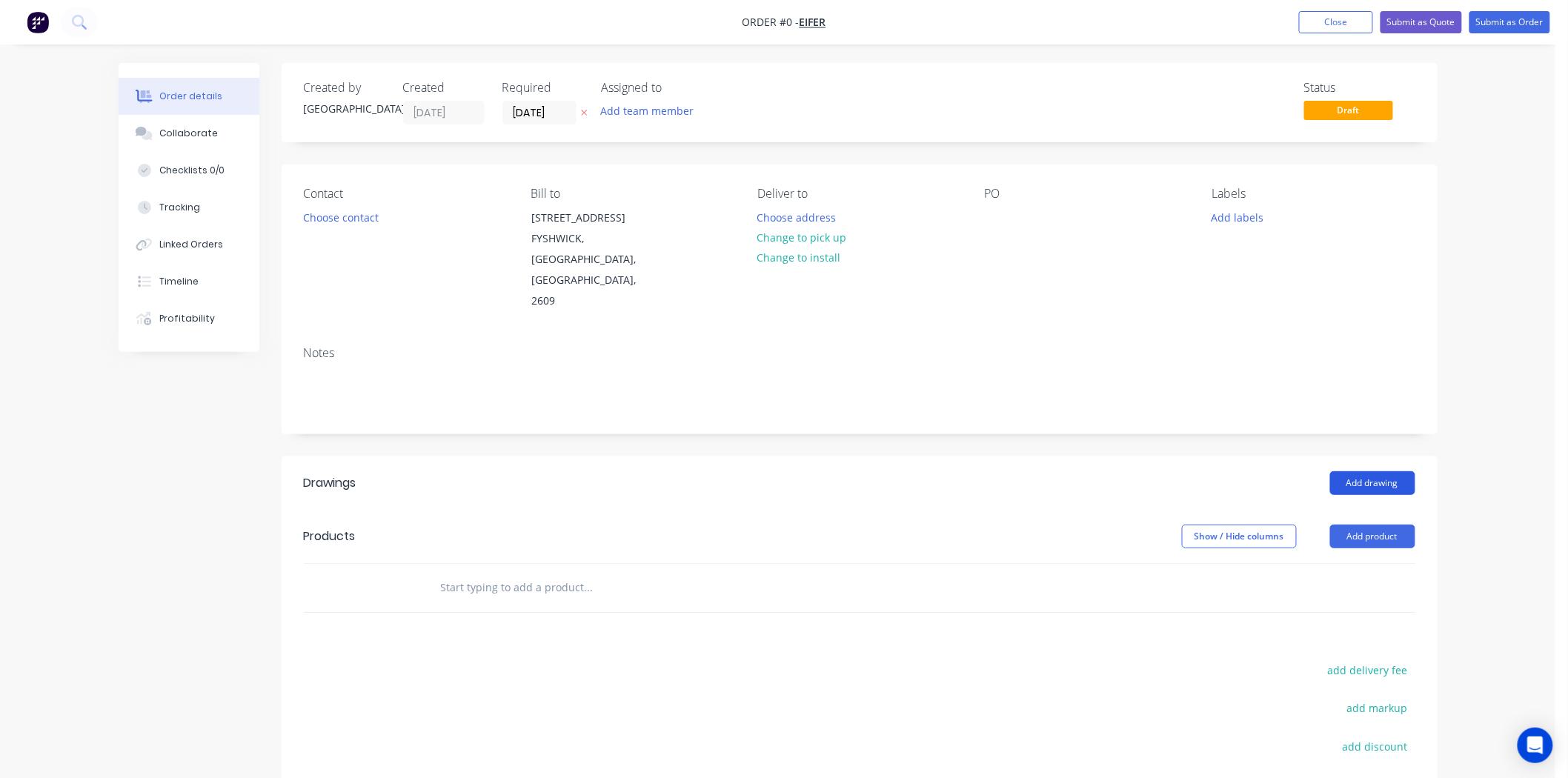
click at [1396, 471] on button "Add drawing" at bounding box center [1373, 483] width 85 height 24
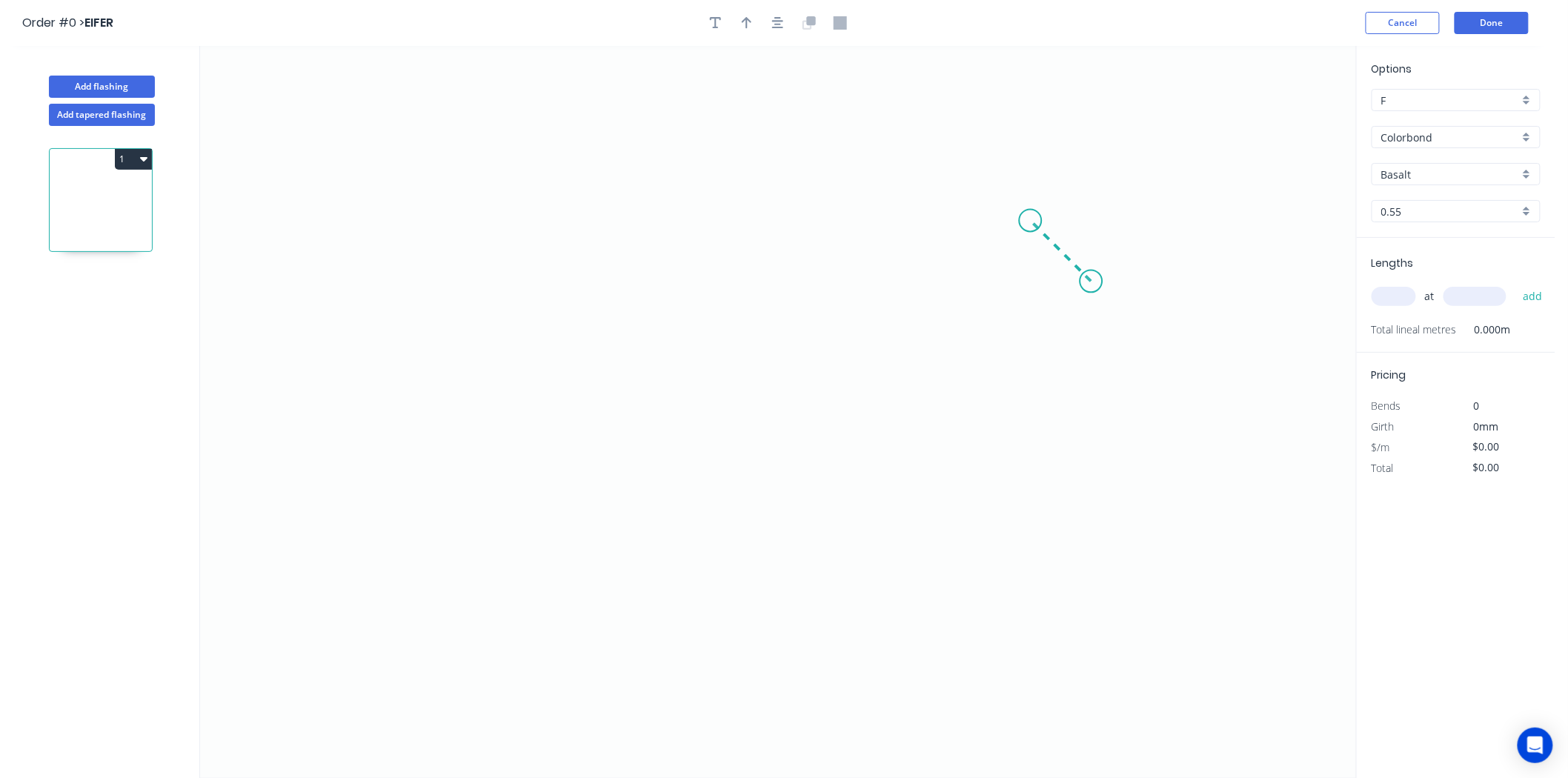
drag, startPoint x: 1091, startPoint y: 282, endPoint x: 1031, endPoint y: 225, distance: 82.8
click at [1031, 225] on icon "0" at bounding box center [778, 412] width 1156 height 732
click at [492, 203] on icon "0 ?" at bounding box center [778, 412] width 1156 height 732
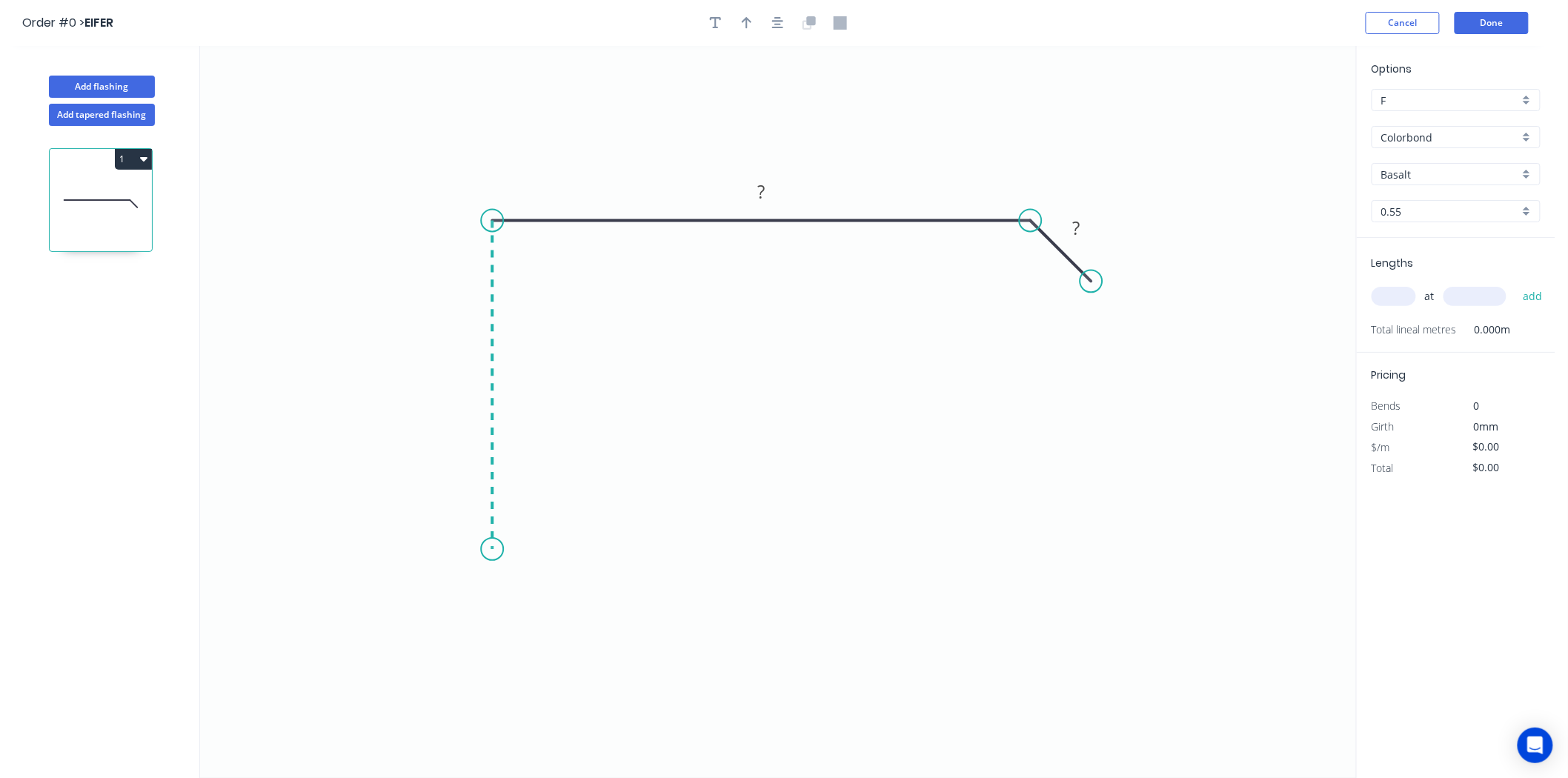
click at [512, 550] on icon "0 ? ?" at bounding box center [778, 412] width 1156 height 732
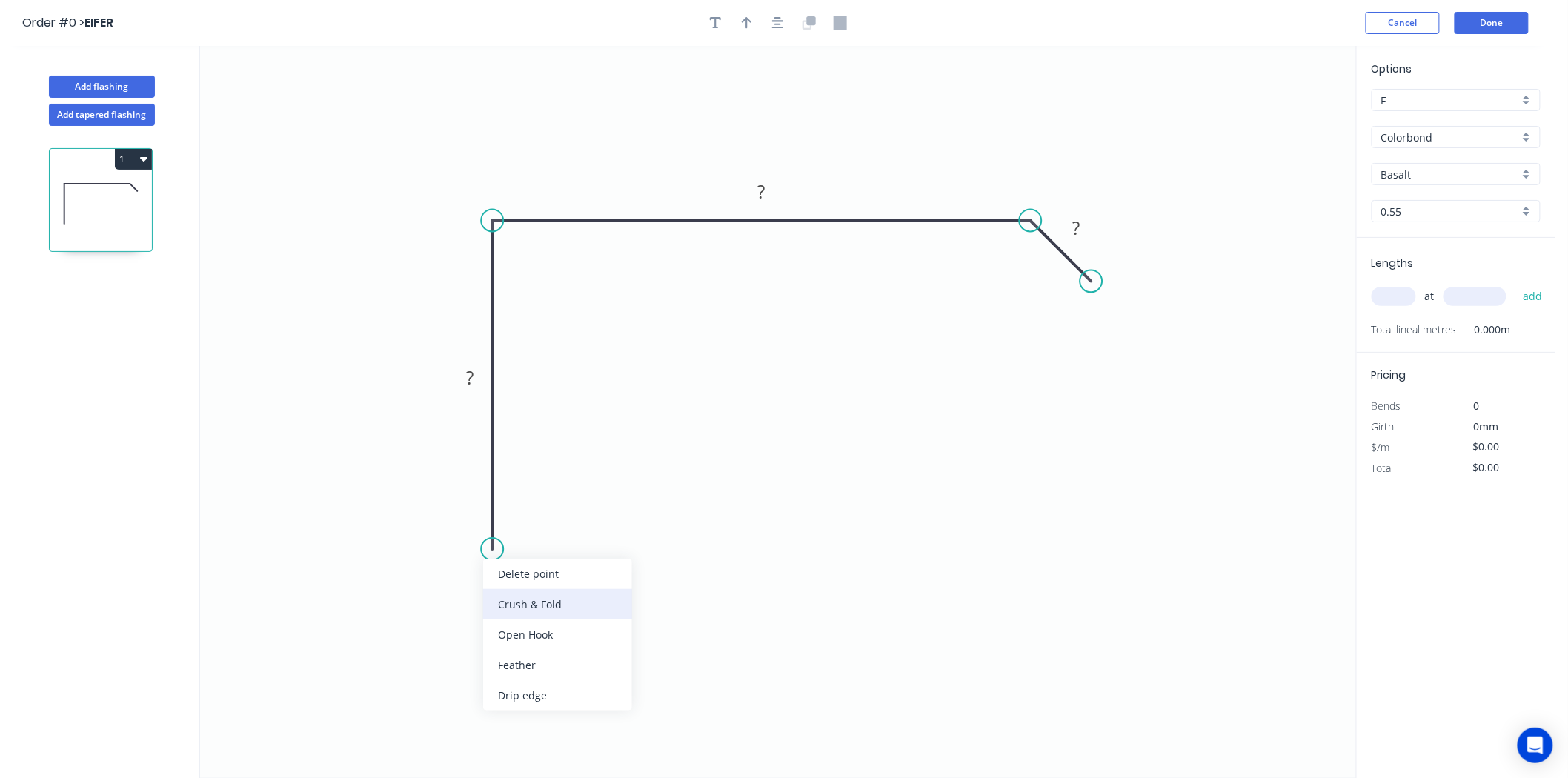
click at [527, 598] on div "Crush & Fold" at bounding box center [557, 604] width 149 height 30
click at [1098, 278] on circle at bounding box center [1091, 281] width 22 height 22
drag, startPoint x: 1095, startPoint y: 289, endPoint x: 1112, endPoint y: 271, distance: 24.8
click at [1112, 271] on circle at bounding box center [1112, 271] width 22 height 22
click at [472, 374] on tspan "?" at bounding box center [470, 378] width 7 height 24
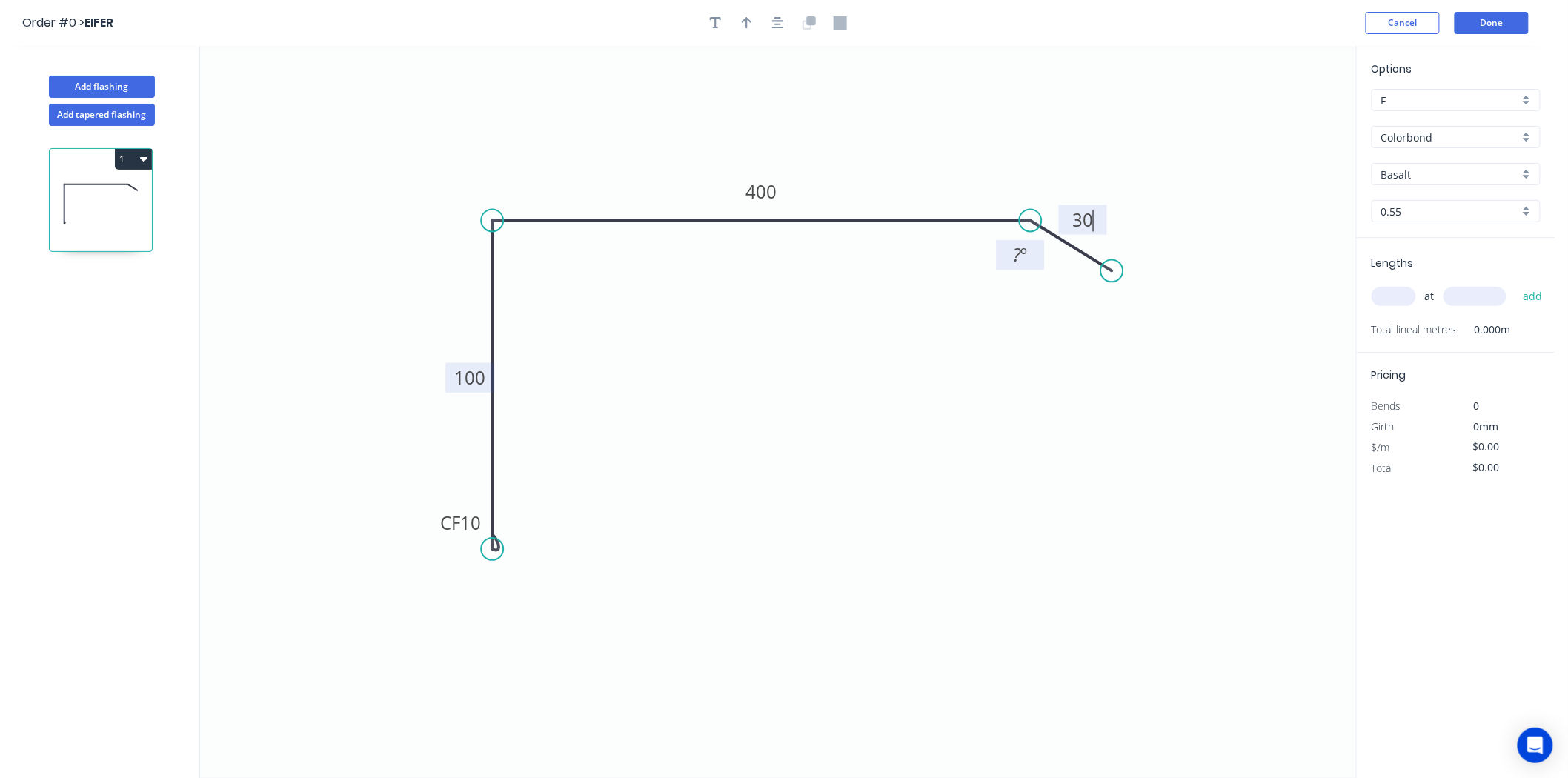
click at [1027, 243] on rect at bounding box center [1020, 255] width 48 height 29
type input "$21.01"
click at [1021, 261] on tspan "º" at bounding box center [1024, 256] width 7 height 24
click at [738, 6] on header "Order #0 > EIFER Cancel Done" at bounding box center [778, 23] width 1556 height 46
click at [749, 13] on button "button" at bounding box center [746, 23] width 22 height 22
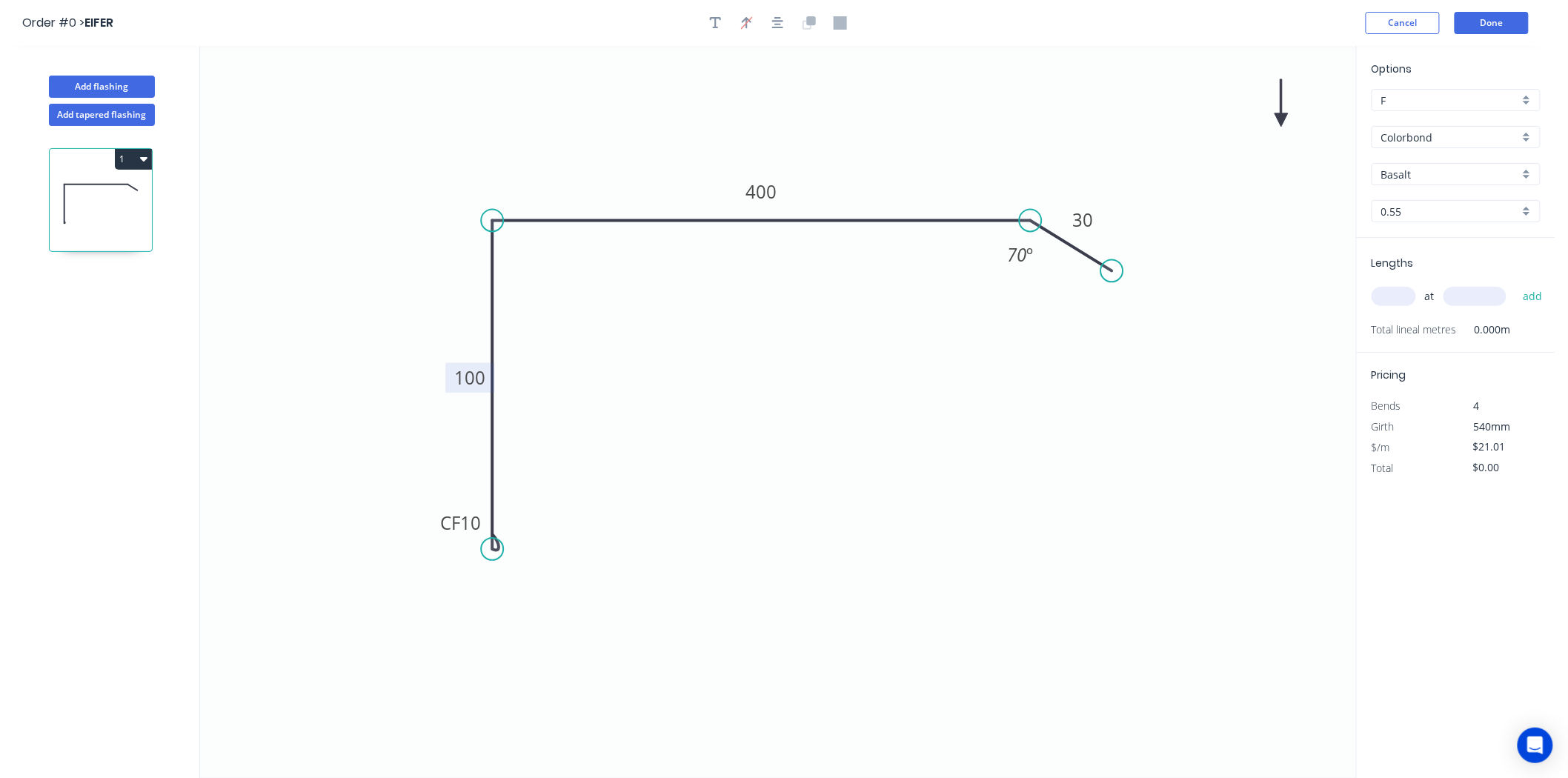
drag, startPoint x: 1285, startPoint y: 120, endPoint x: 1317, endPoint y: 129, distance: 33.2
click at [730, 121] on icon "0 CF 10 100 400 30 70 º" at bounding box center [778, 412] width 1156 height 732
drag, startPoint x: 1282, startPoint y: 119, endPoint x: 534, endPoint y: 186, distance: 751.0
click at [534, 186] on icon at bounding box center [534, 169] width 13 height 47
click at [1393, 297] on input "text" at bounding box center [1394, 296] width 45 height 20
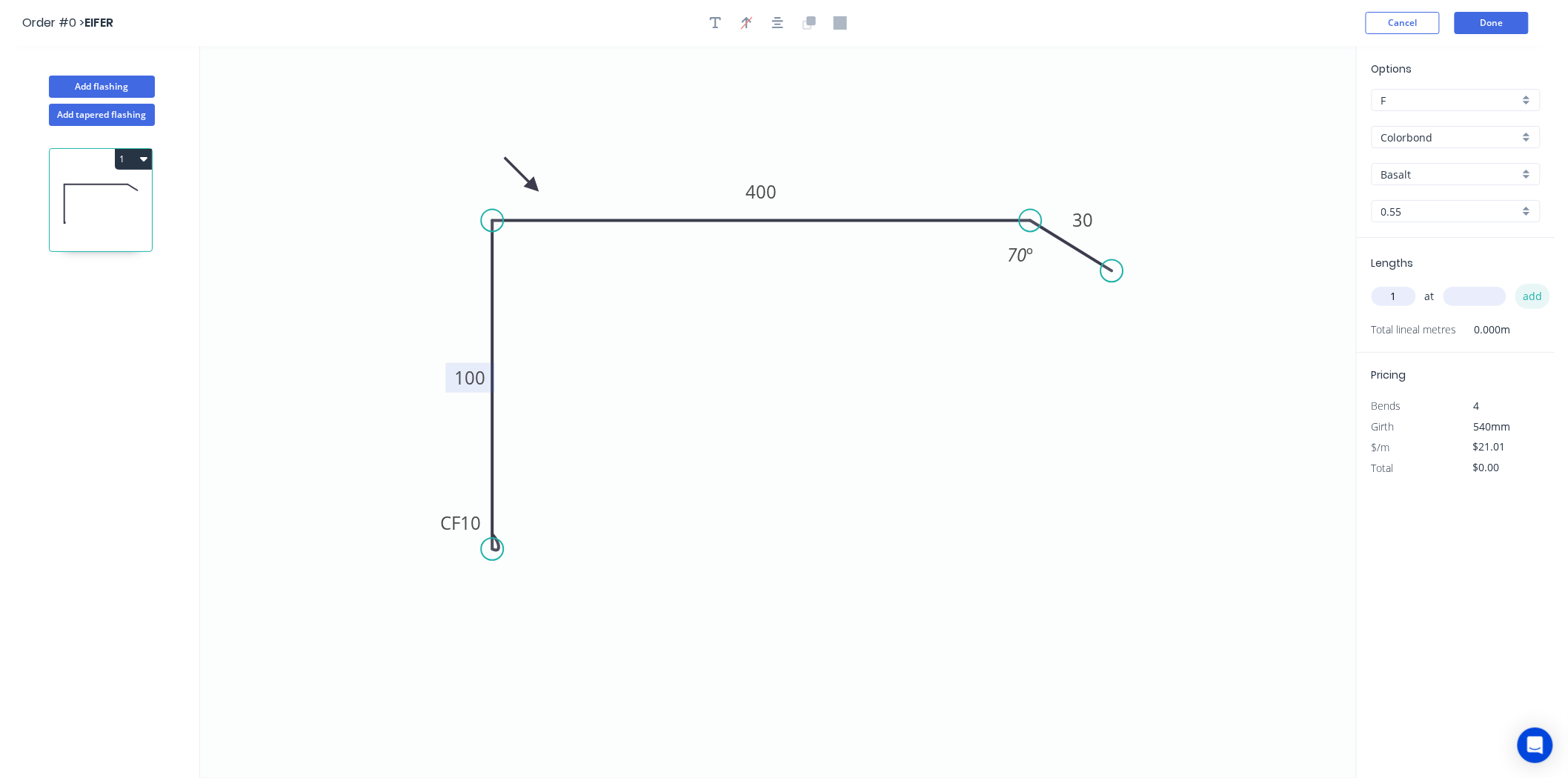
type input "1"
type input "2700"
click at [1515, 284] on button "add" at bounding box center [1532, 296] width 35 height 25
type input "$56.73"
click at [1436, 167] on input "Basalt" at bounding box center [1450, 174] width 138 height 15
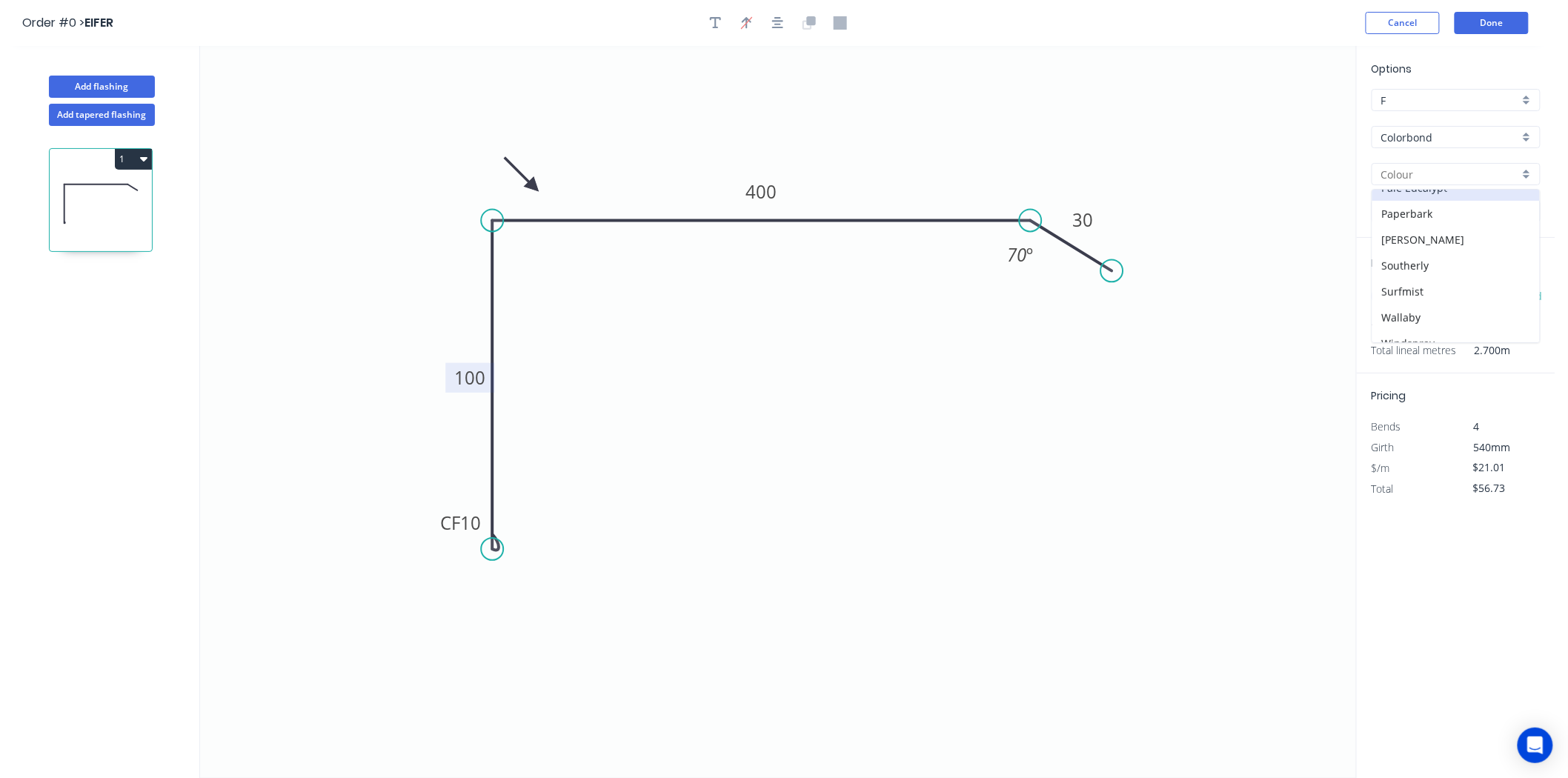
scroll to position [421, 0]
click at [1472, 328] on div "Woodland Grey" at bounding box center [1457, 330] width 168 height 26
type input "Woodland Grey"
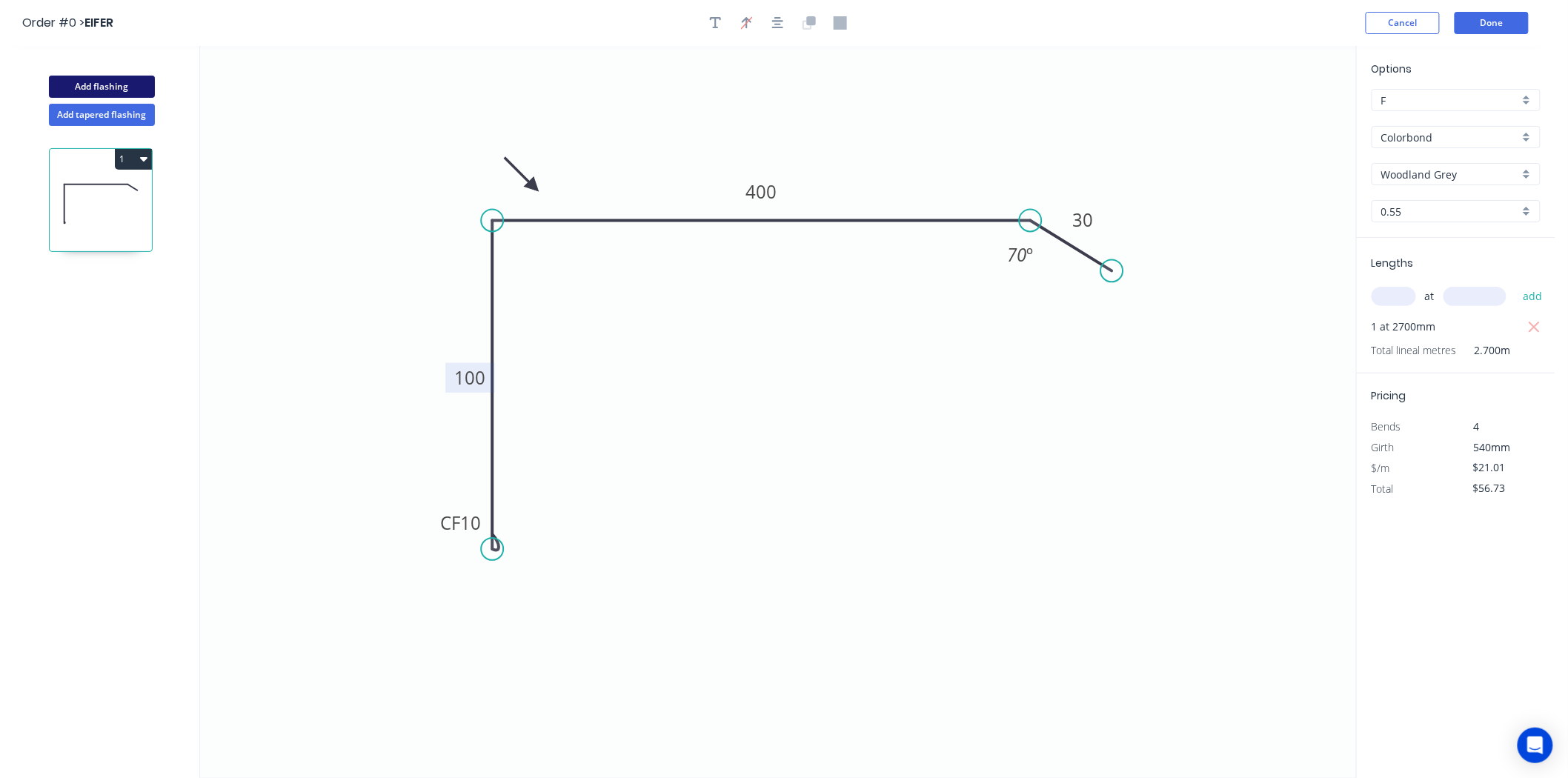
click at [113, 90] on button "Add flashing" at bounding box center [102, 86] width 106 height 22
type input "$0.00"
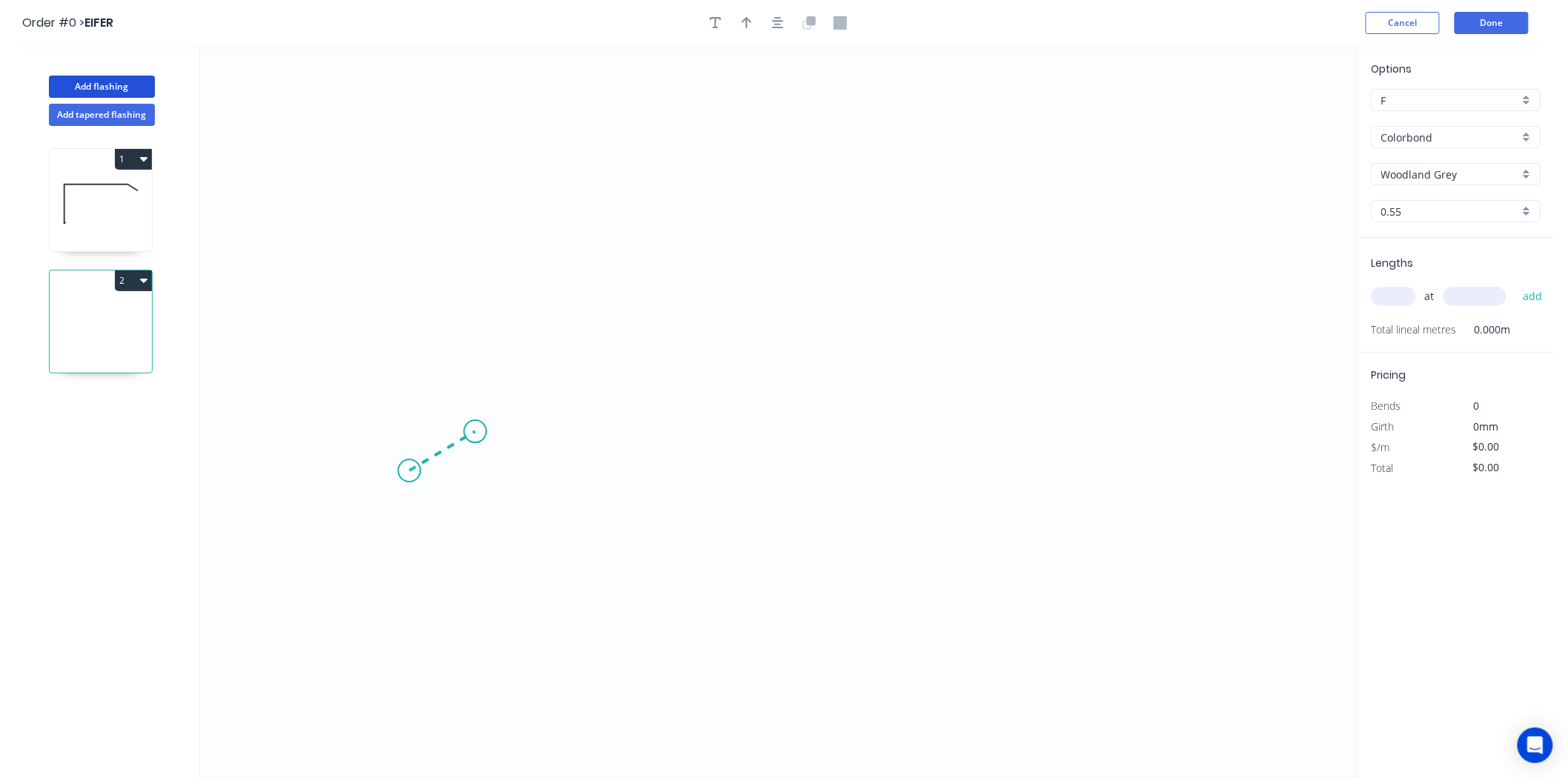
drag, startPoint x: 409, startPoint y: 471, endPoint x: 475, endPoint y: 432, distance: 76.7
click at [475, 432] on icon "0" at bounding box center [778, 412] width 1156 height 732
click at [914, 450] on icon "0 ?" at bounding box center [778, 412] width 1156 height 732
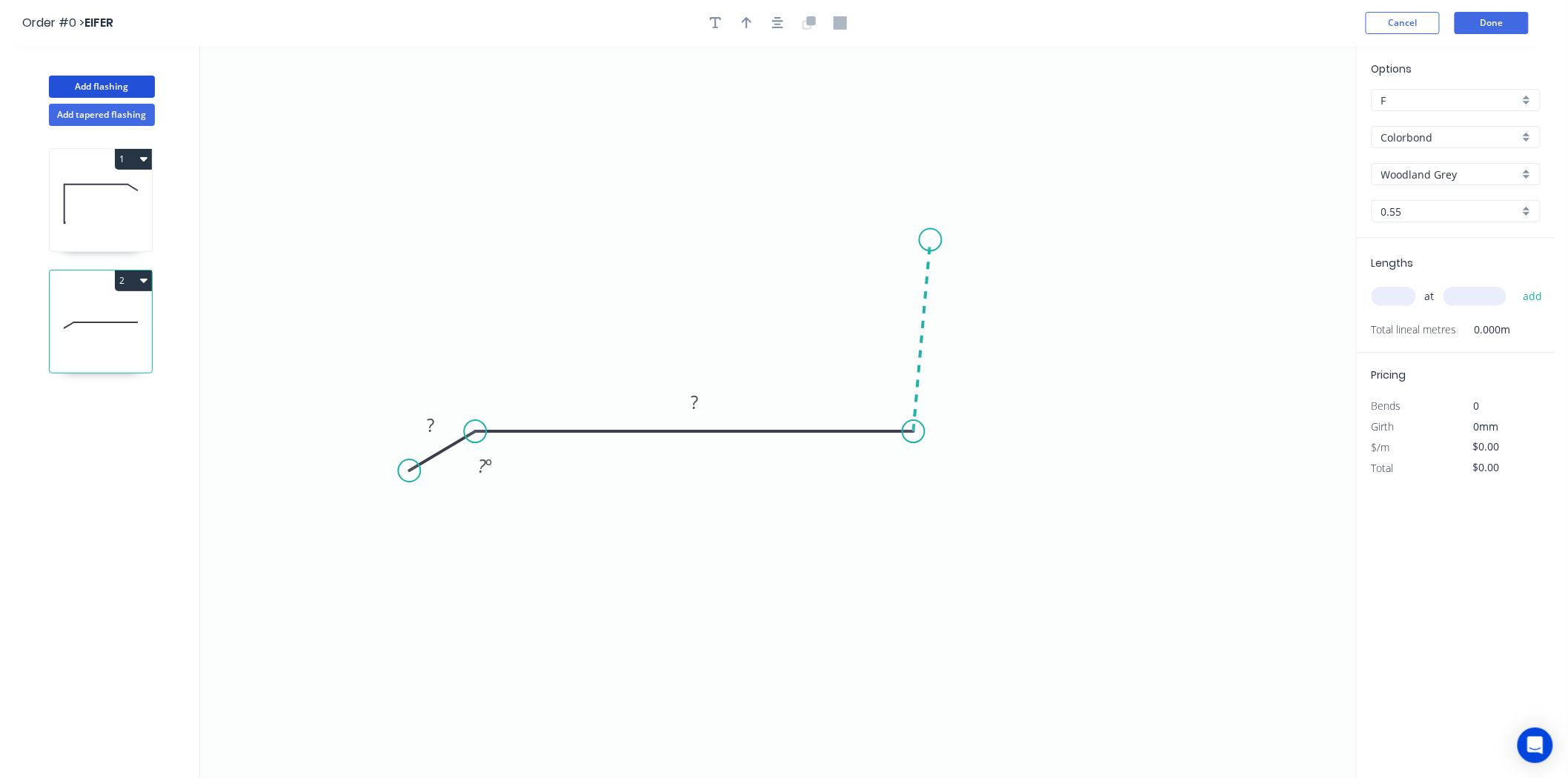
click at [931, 240] on icon "0 ? ? ? º" at bounding box center [778, 412] width 1156 height 732
drag, startPoint x: 933, startPoint y: 228, endPoint x: 913, endPoint y: 203, distance: 32.0
click at [913, 203] on circle at bounding box center [913, 203] width 22 height 22
click at [876, 164] on icon "0 ? ? ? ? º" at bounding box center [778, 412] width 1156 height 732
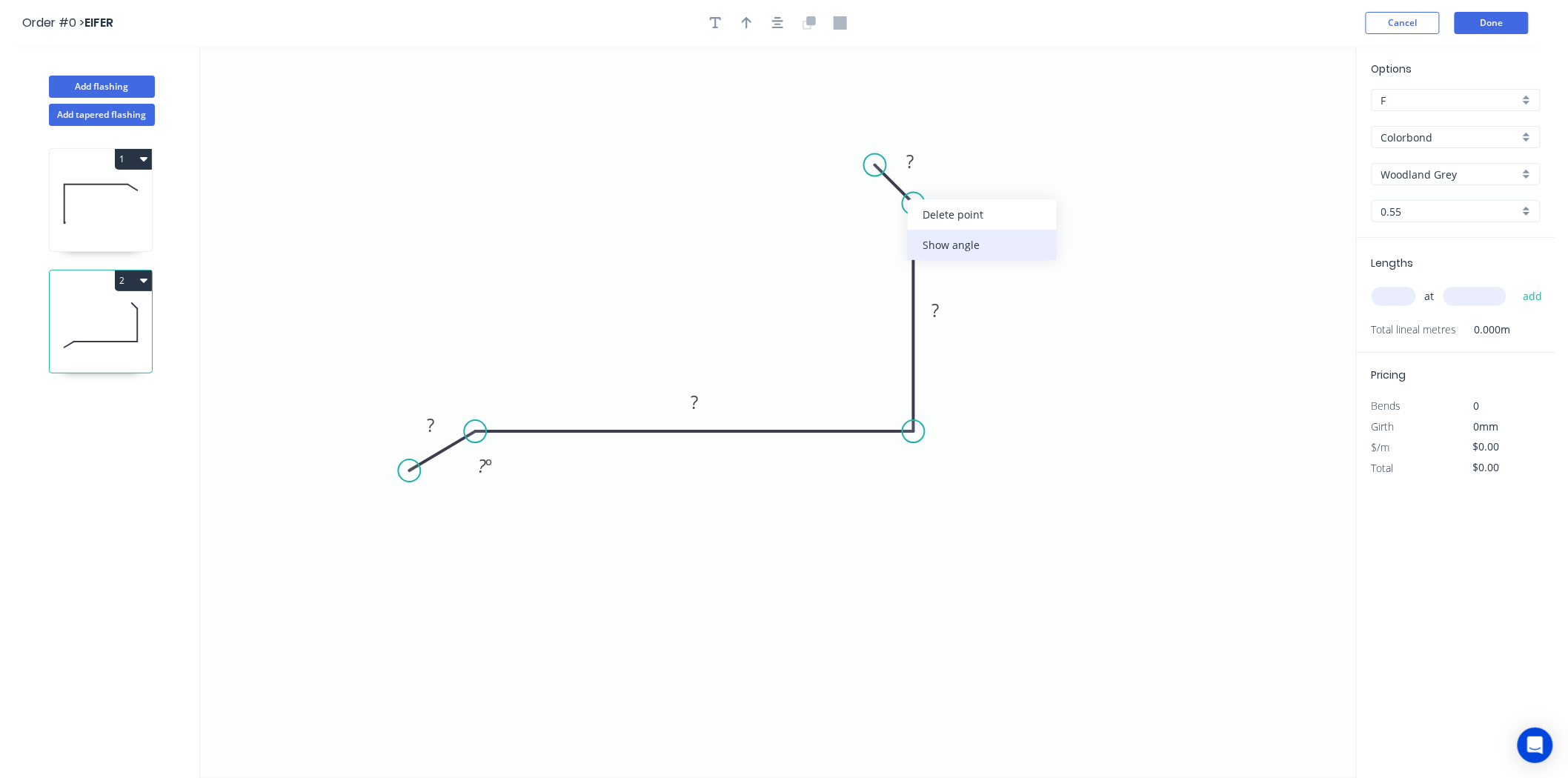
click at [933, 235] on div "Show angle" at bounding box center [982, 244] width 149 height 30
click at [911, 170] on tspan "?" at bounding box center [910, 161] width 7 height 24
type input "$13.91"
click at [1383, 304] on input "text" at bounding box center [1394, 296] width 45 height 20
type input "1"
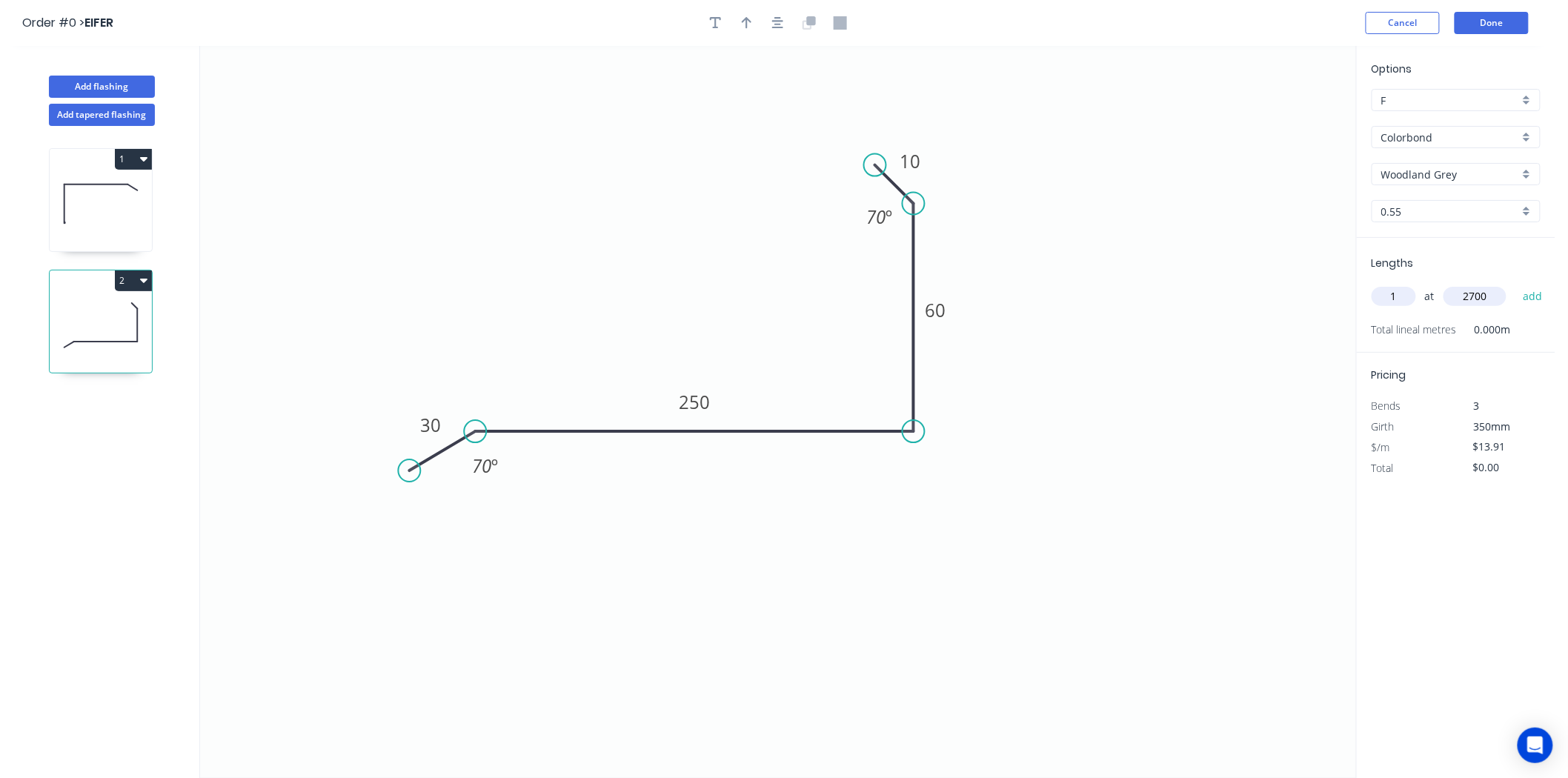
type input "2700"
click at [1515, 284] on button "add" at bounding box center [1532, 296] width 35 height 25
type input "$37.56"
click at [750, 24] on icon "button" at bounding box center [747, 23] width 11 height 13
click at [621, 312] on icon at bounding box center [621, 295] width 13 height 47
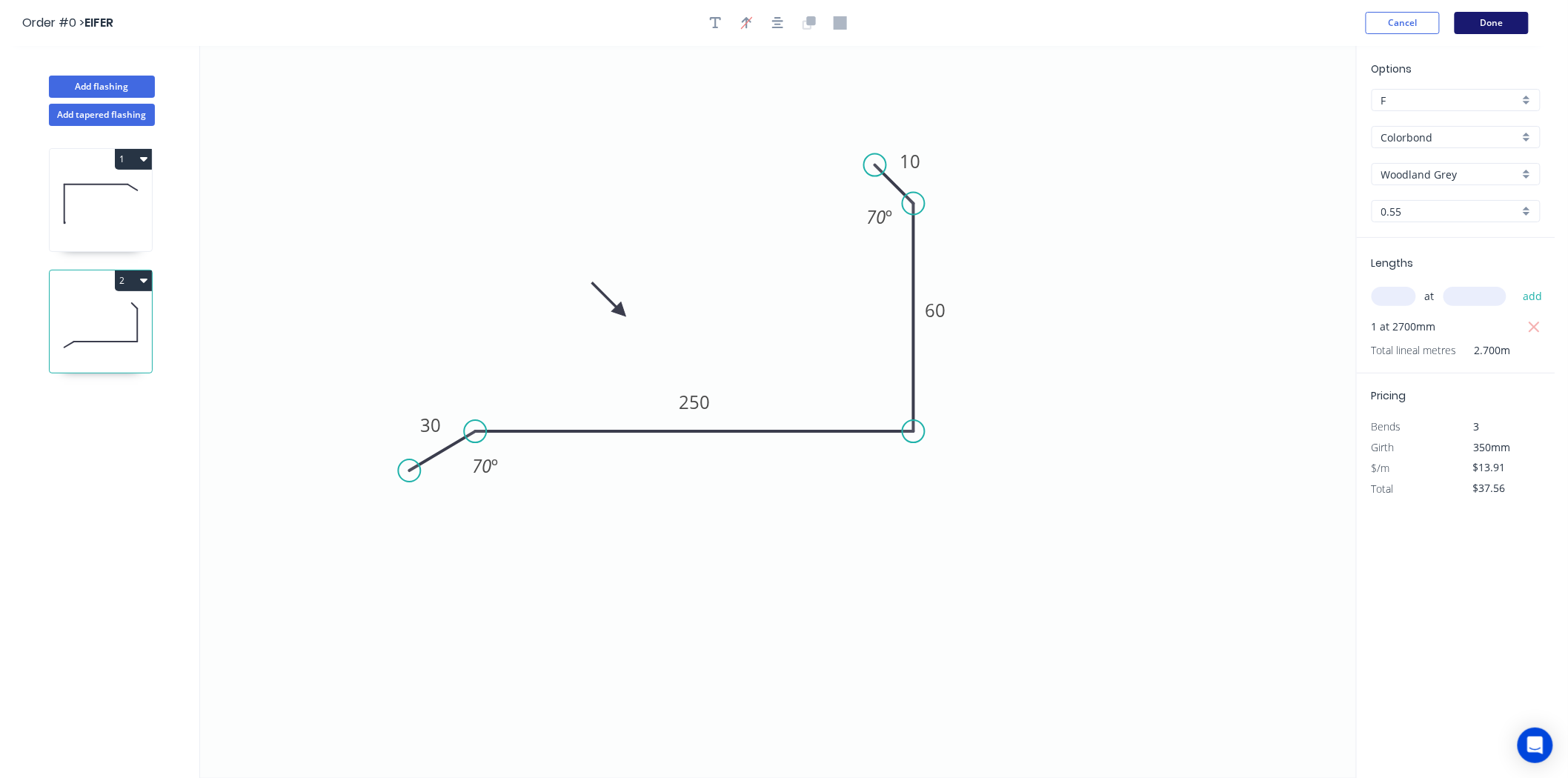
click at [1505, 24] on button "Done" at bounding box center [1492, 23] width 74 height 22
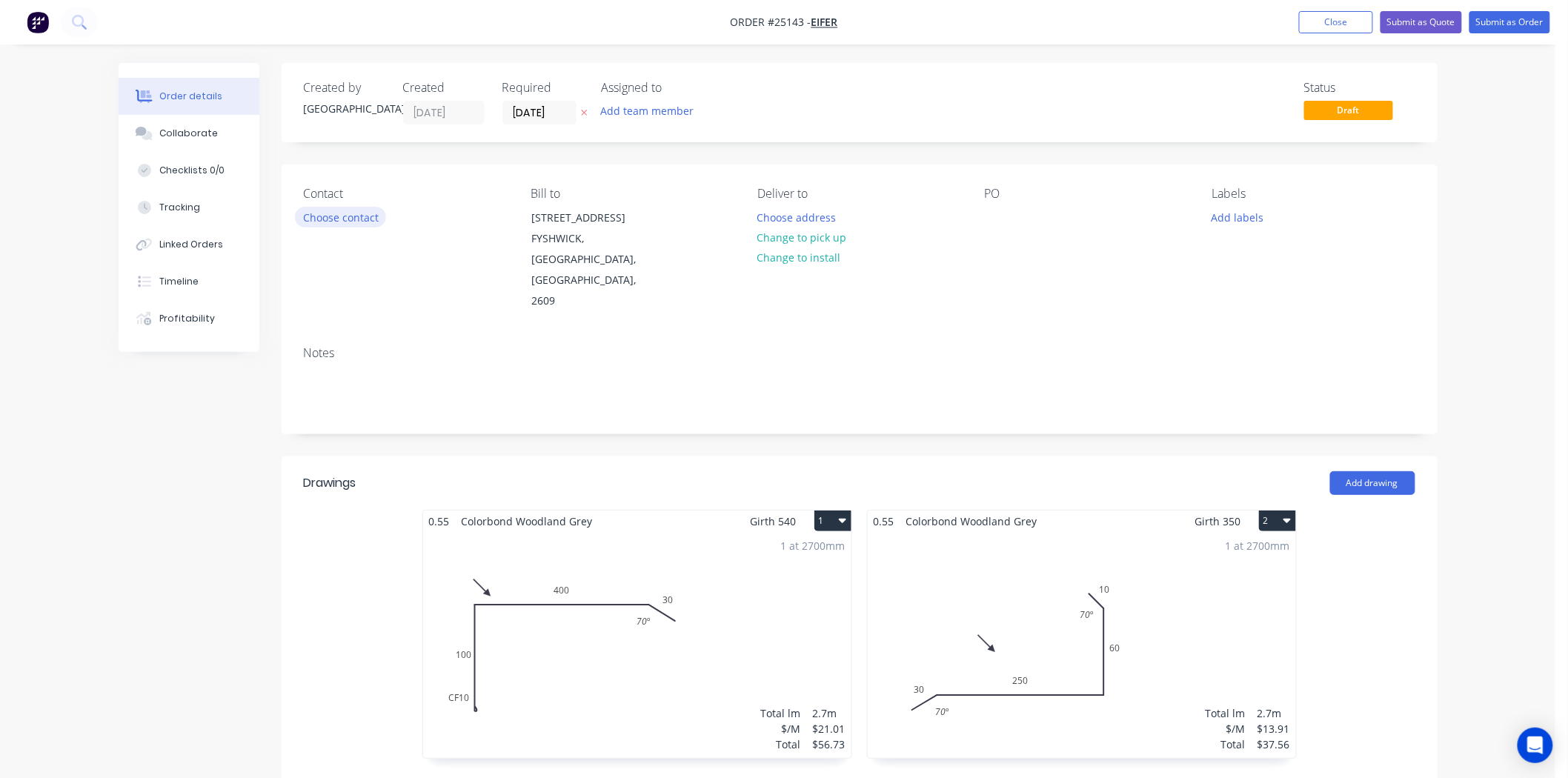
click at [331, 216] on button "Choose contact" at bounding box center [340, 216] width 91 height 20
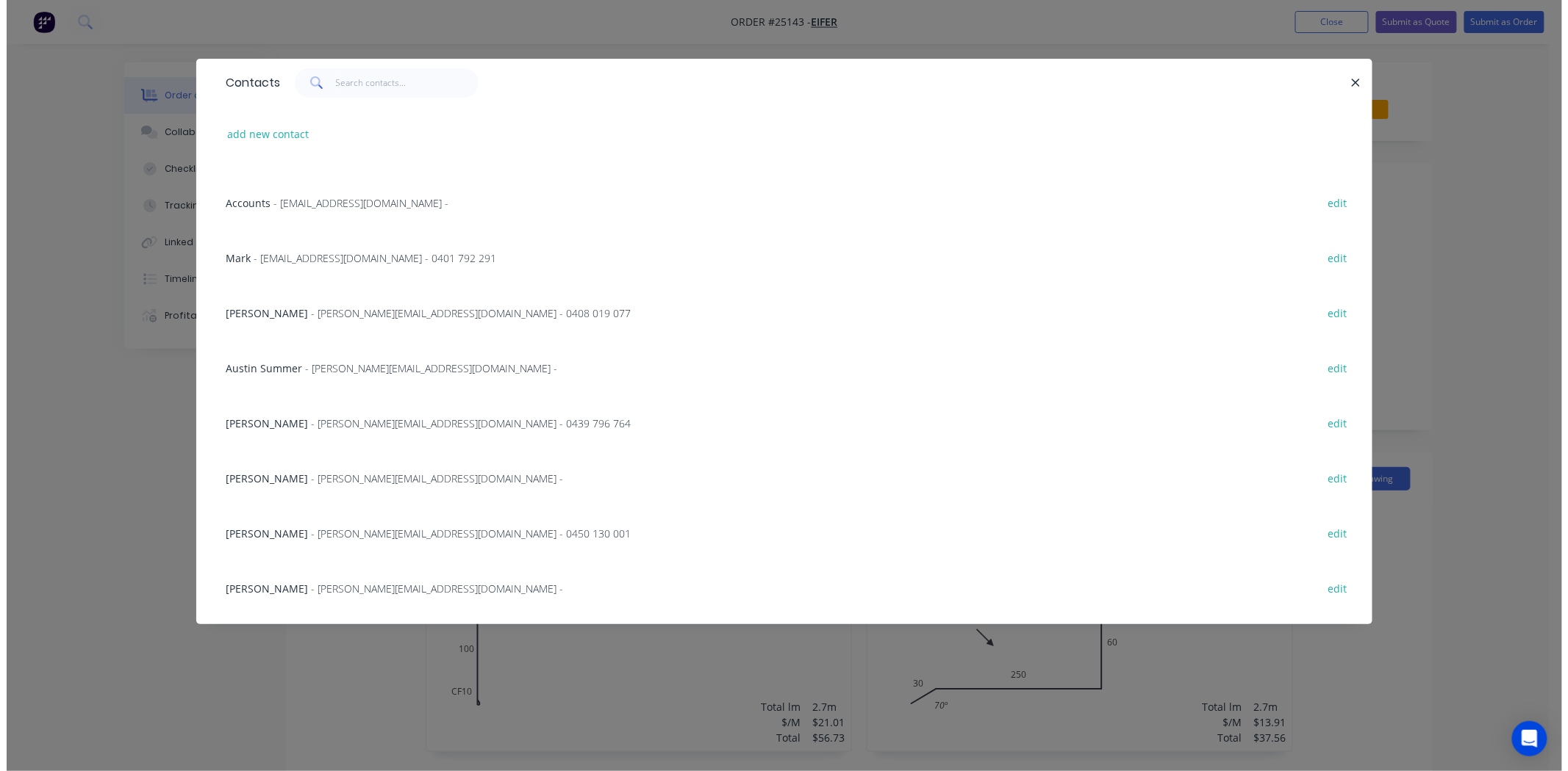
scroll to position [490, 0]
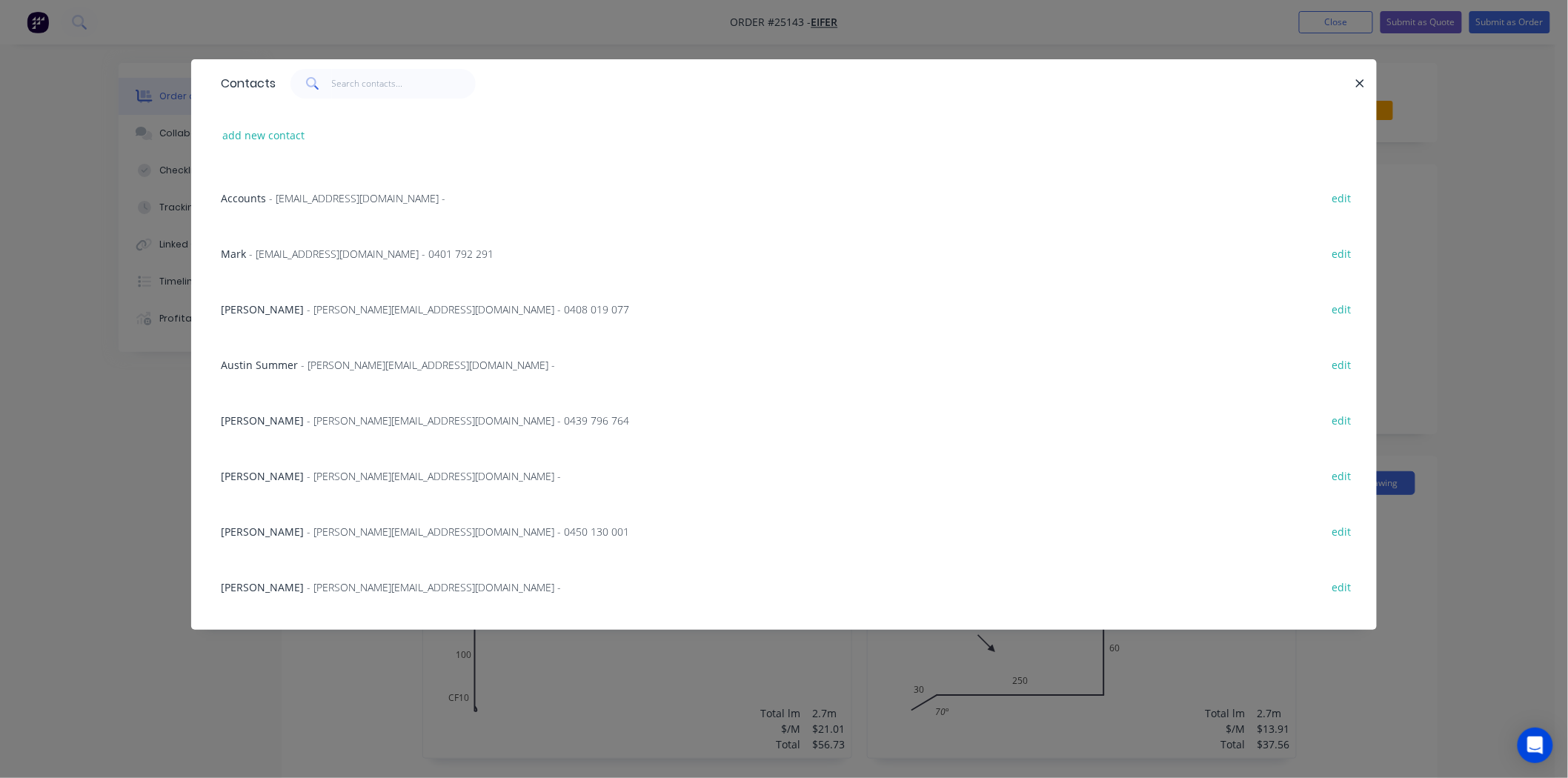
click at [295, 413] on span "[PERSON_NAME]" at bounding box center [262, 420] width 83 height 14
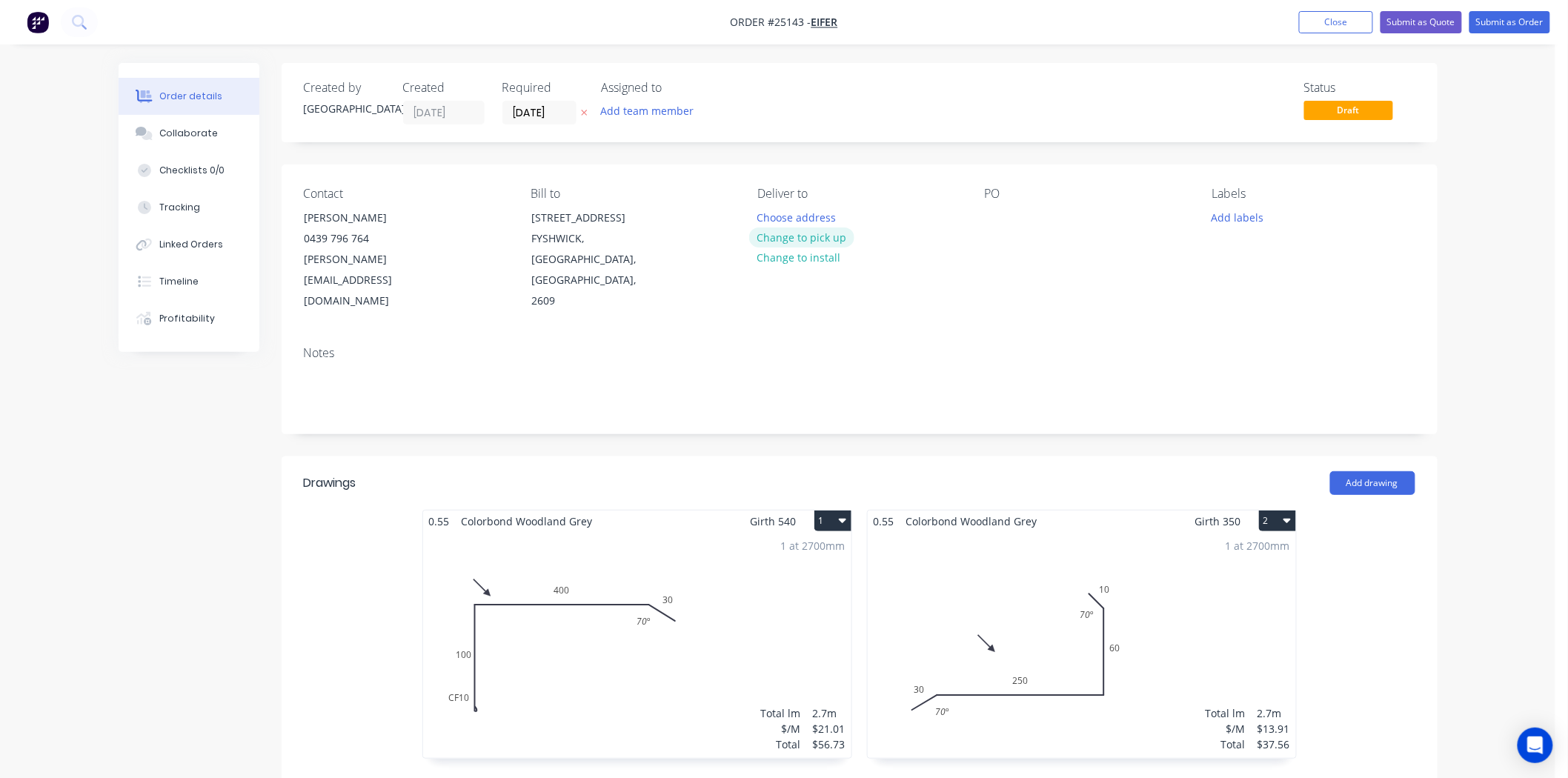
click at [847, 243] on button "Change to pick up" at bounding box center [801, 238] width 105 height 20
click at [995, 221] on div at bounding box center [996, 217] width 24 height 21
click at [1243, 216] on button "Add labels" at bounding box center [1238, 216] width 68 height 20
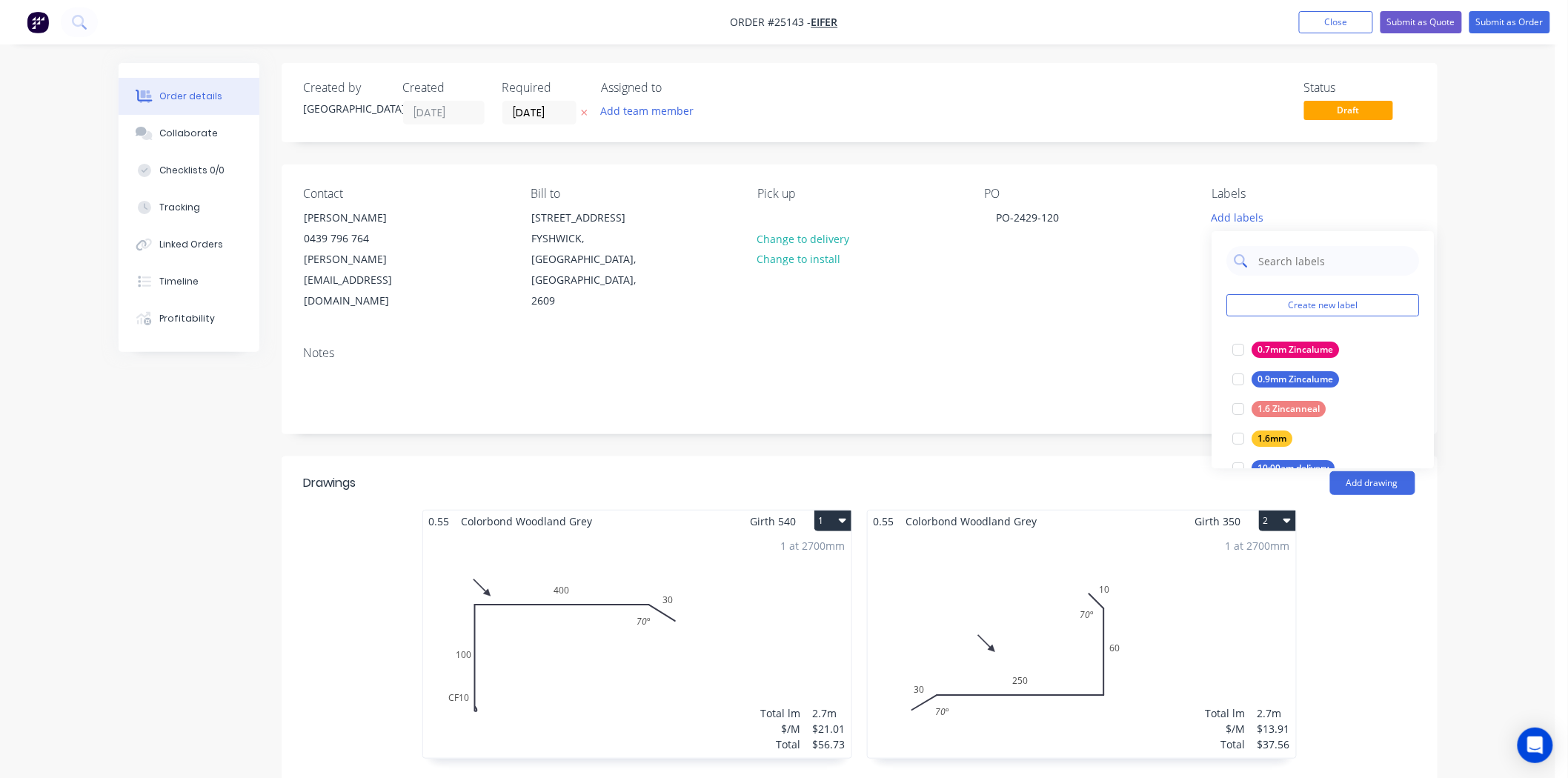
click at [1264, 263] on input "text" at bounding box center [1334, 260] width 155 height 29
type input "WOOD"
click at [1281, 352] on div "Woodland Grey" at bounding box center [1291, 350] width 76 height 16
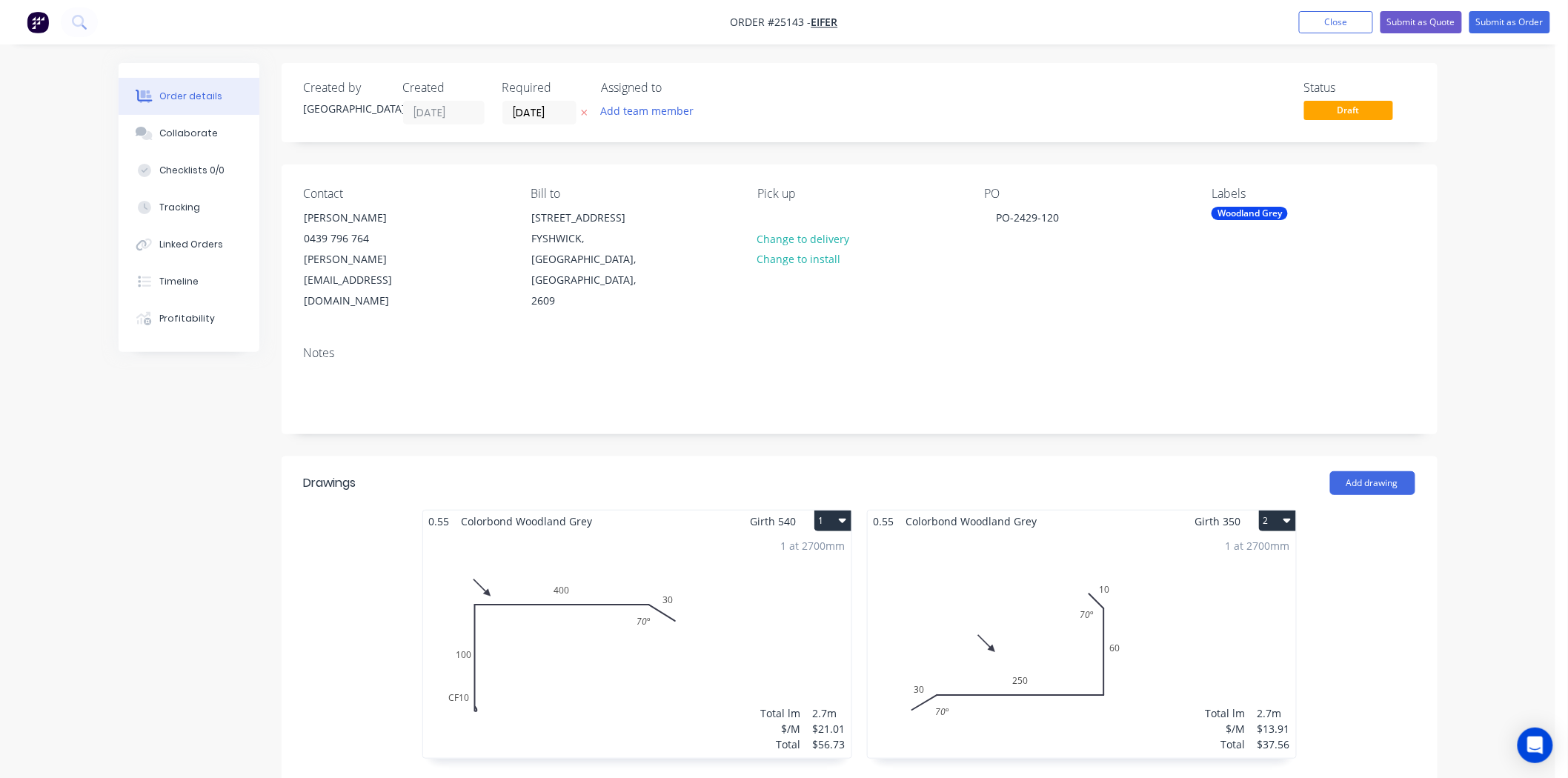
click at [1108, 280] on div "PO PO-2429-120" at bounding box center [1086, 249] width 203 height 125
click at [1516, 29] on button "Submit as Order" at bounding box center [1509, 22] width 81 height 22
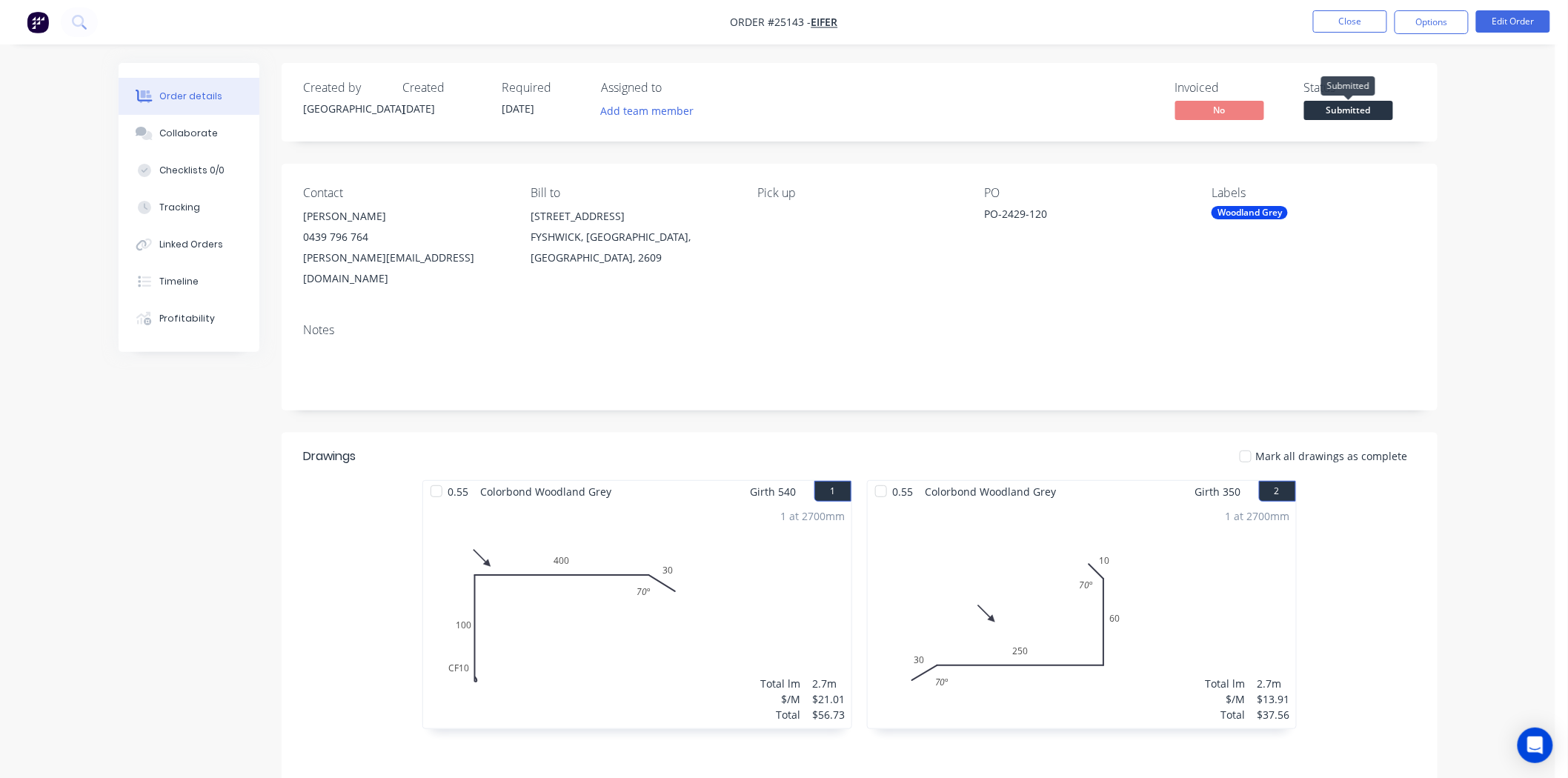
click at [1374, 110] on span "Submitted" at bounding box center [1348, 110] width 89 height 19
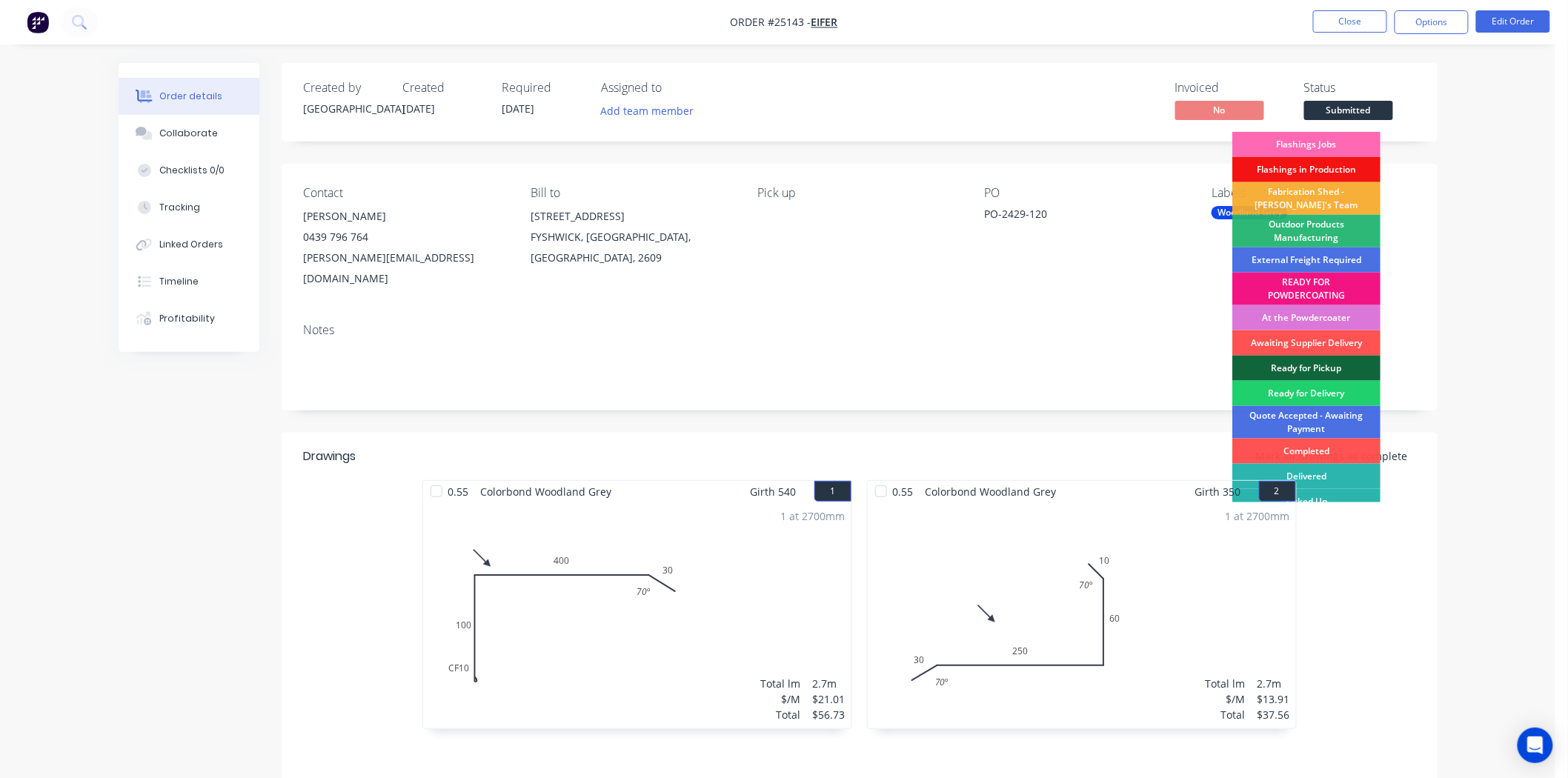
click at [1322, 144] on div "Flashings Jobs" at bounding box center [1307, 144] width 148 height 25
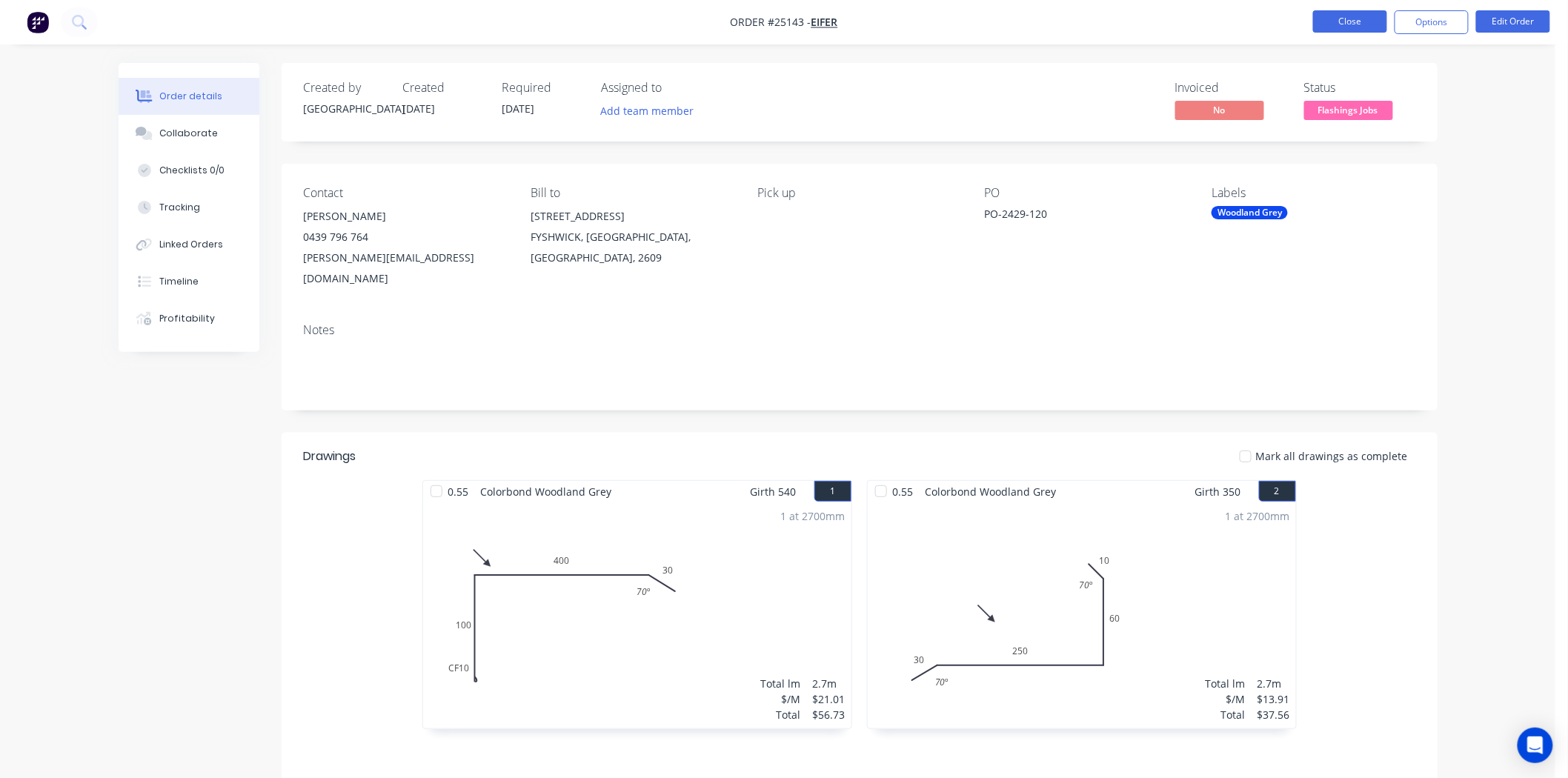
click at [1334, 18] on button "Close" at bounding box center [1350, 21] width 74 height 22
